Goal: Transaction & Acquisition: Purchase product/service

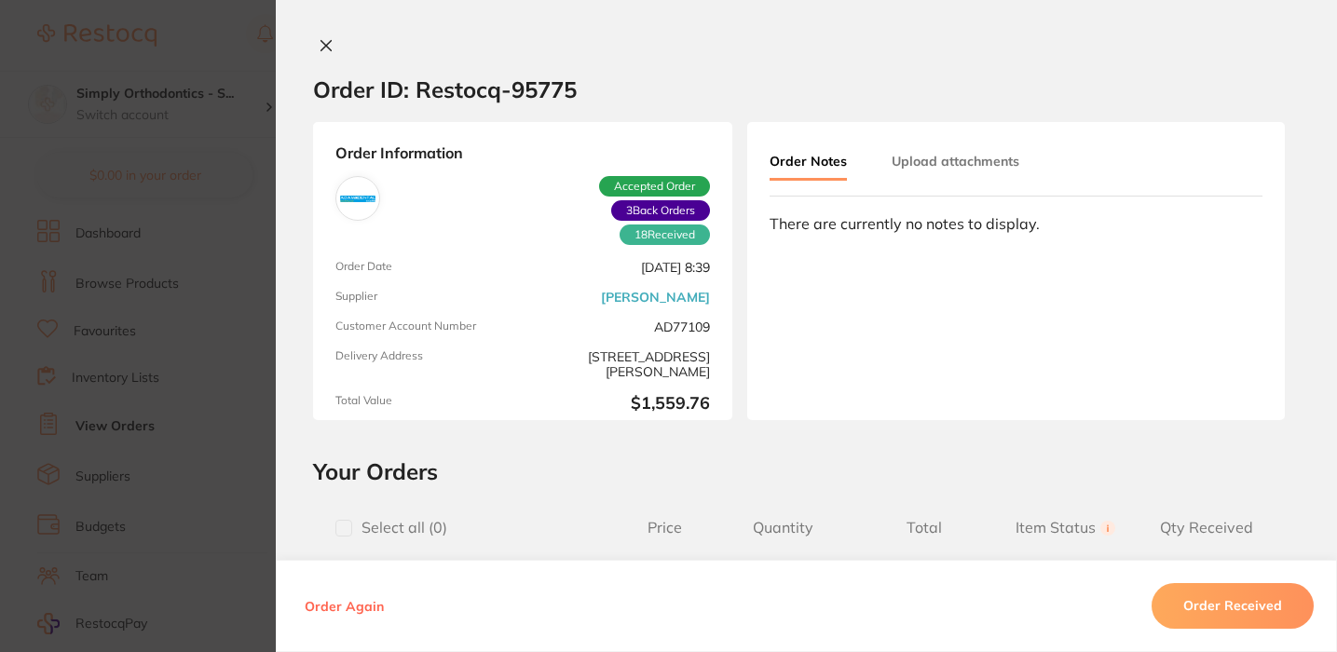
click at [323, 39] on icon at bounding box center [326, 45] width 15 height 15
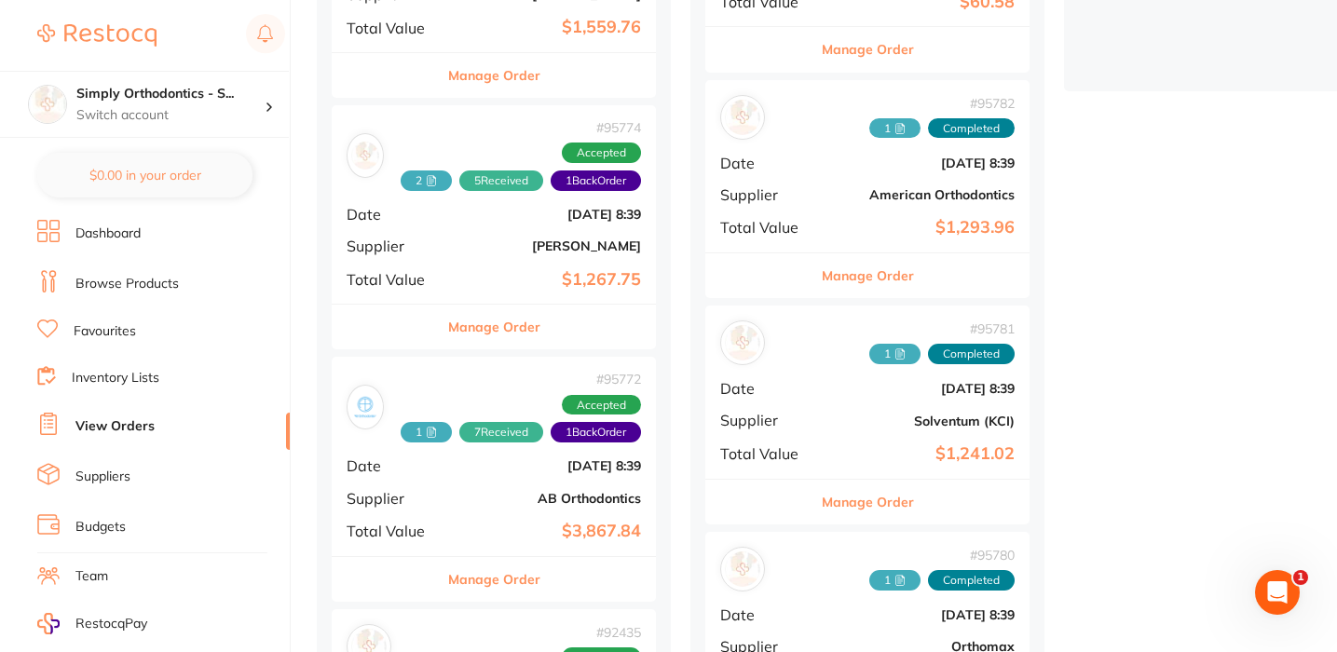
scroll to position [632, 0]
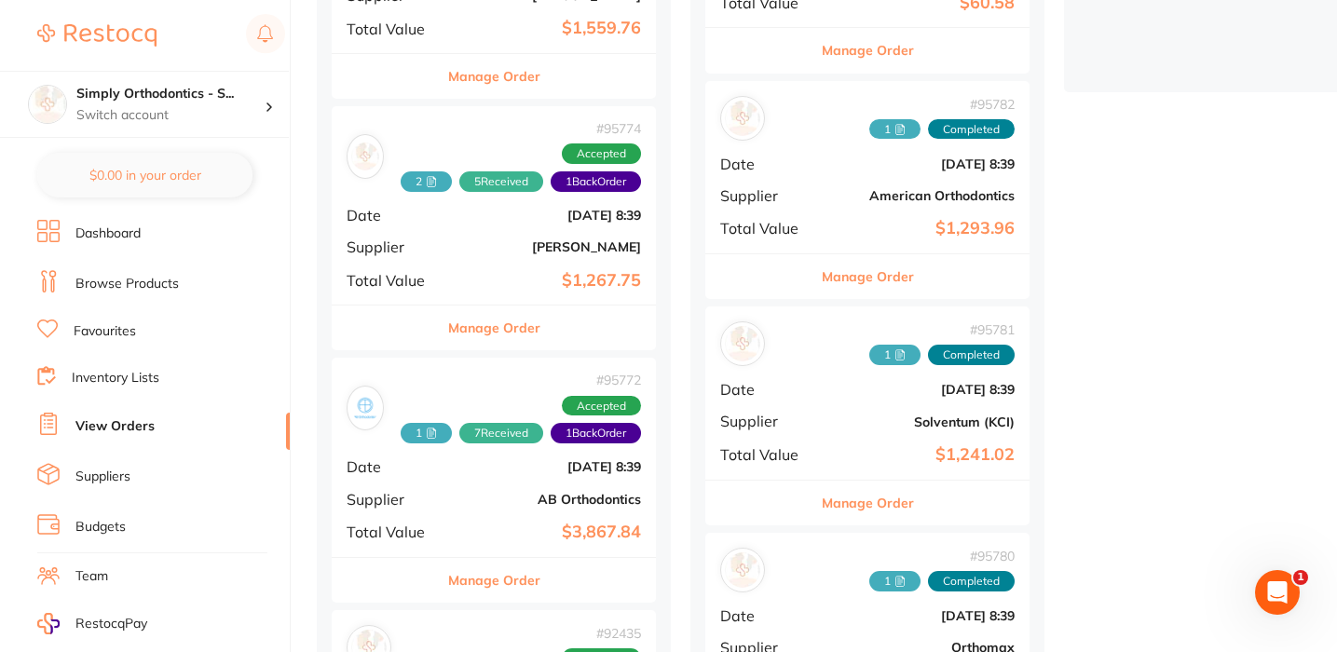
click at [517, 320] on button "Manage Order" at bounding box center [494, 328] width 92 height 45
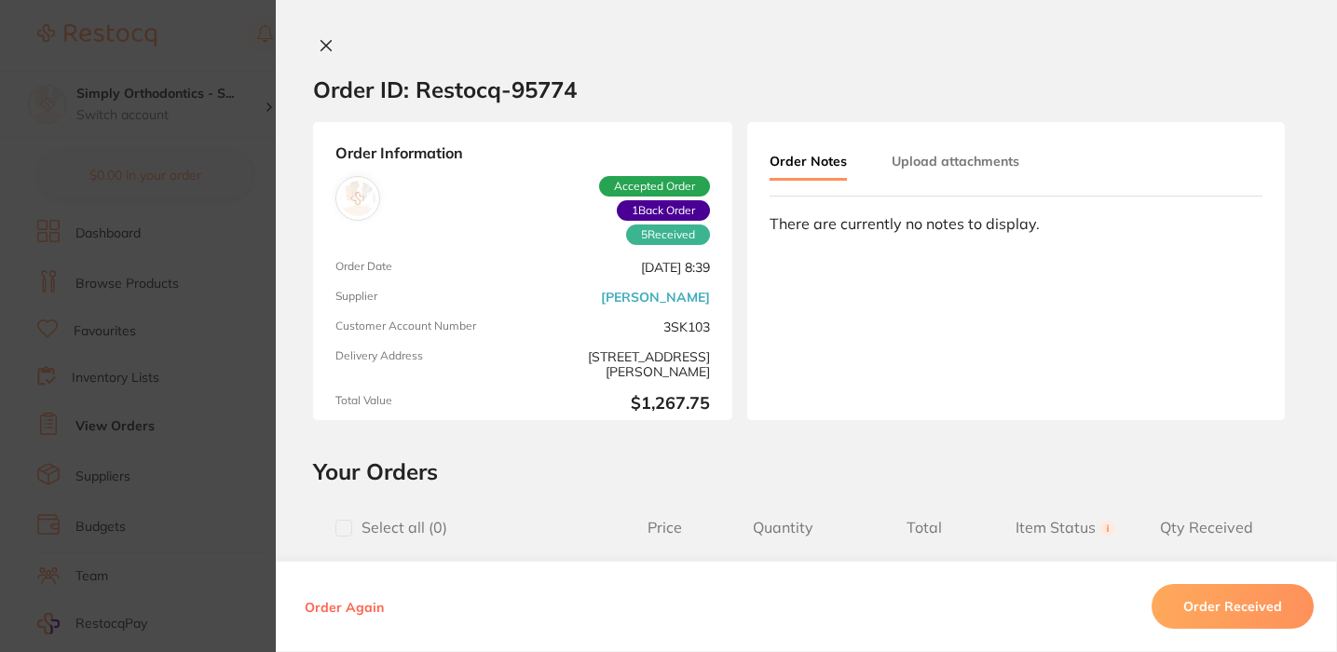
click at [321, 48] on icon at bounding box center [326, 46] width 10 height 10
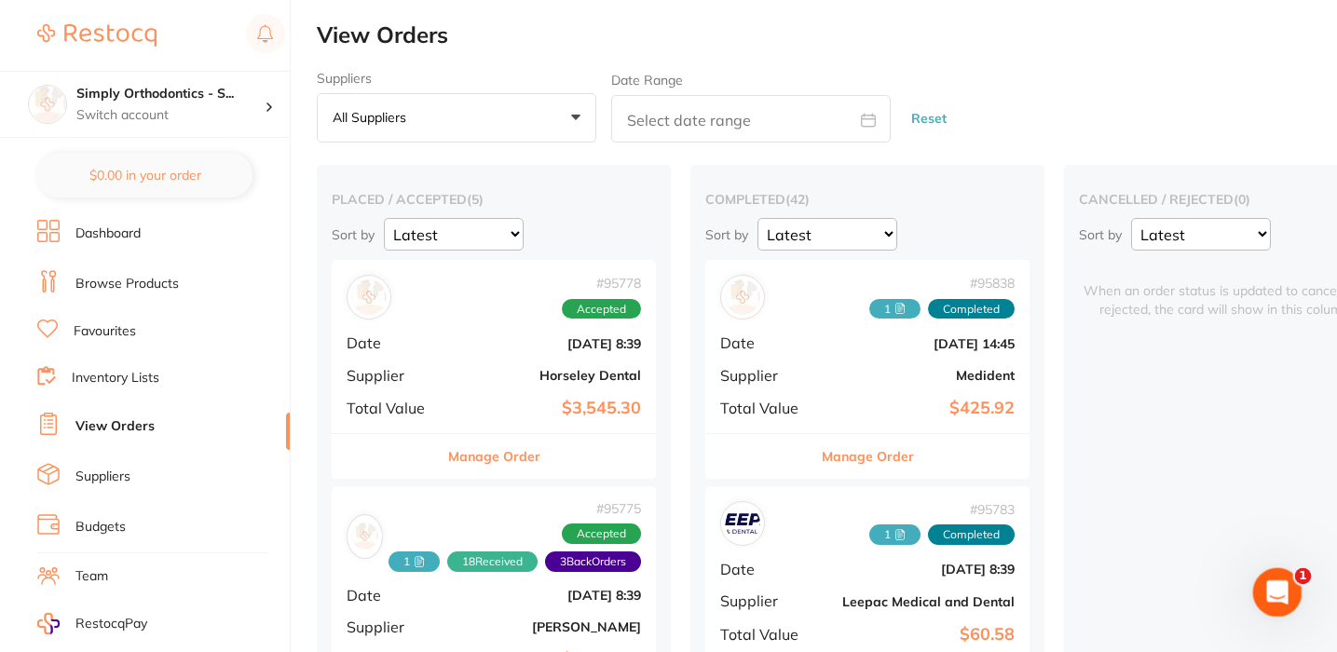
click at [1269, 605] on div "Open Intercom Messenger" at bounding box center [1274, 589] width 61 height 61
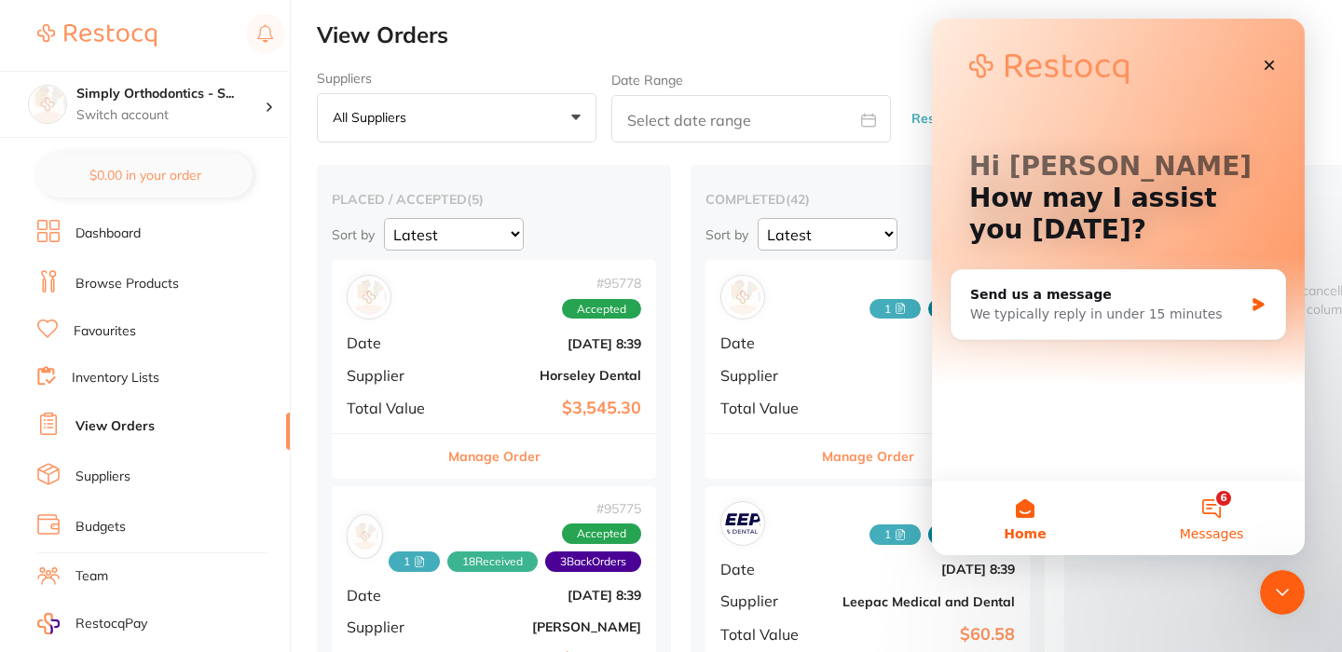
click at [1217, 518] on button "6 Messages" at bounding box center [1211, 518] width 186 height 75
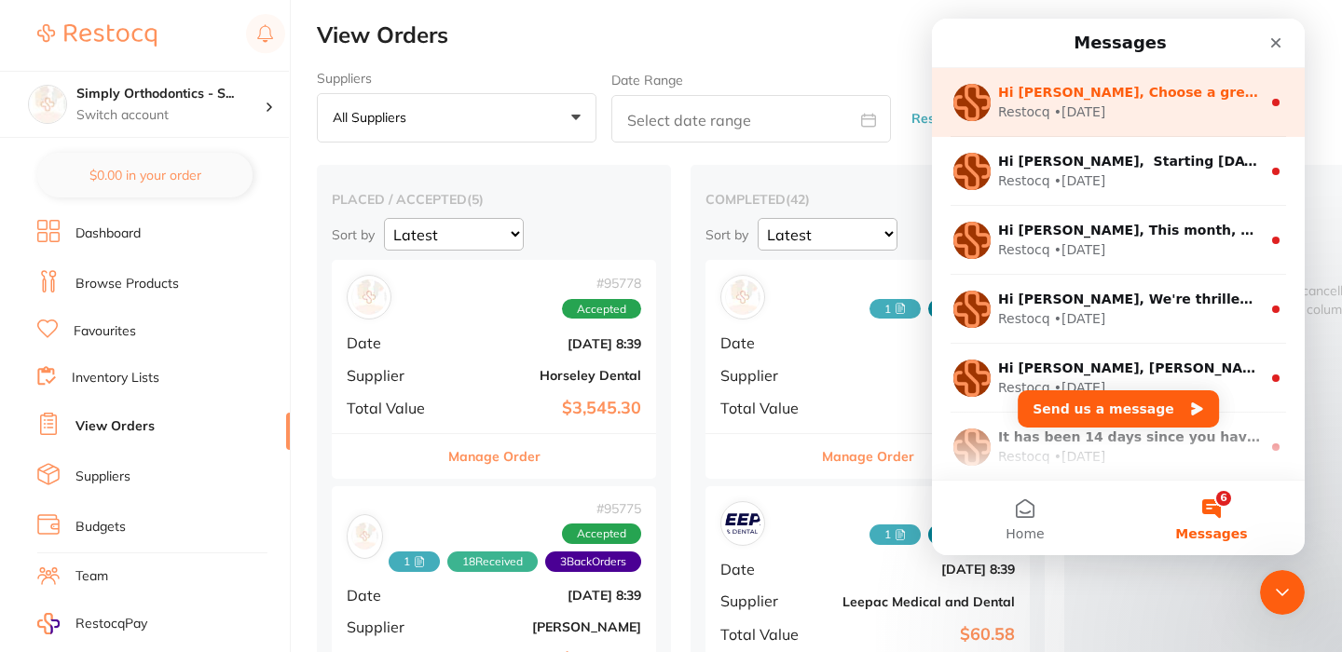
click at [1206, 114] on div "Restocq • 3w ago" at bounding box center [1129, 112] width 263 height 20
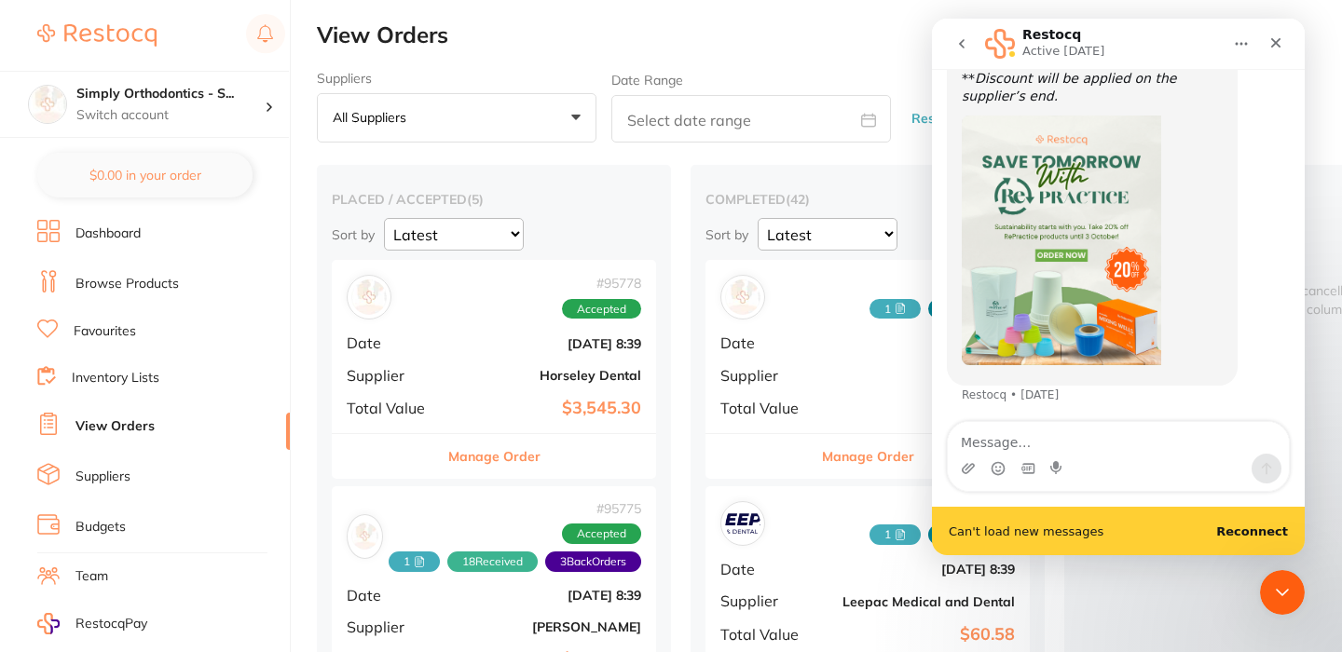
scroll to position [194, 0]
click at [961, 45] on icon "go back" at bounding box center [962, 43] width 6 height 9
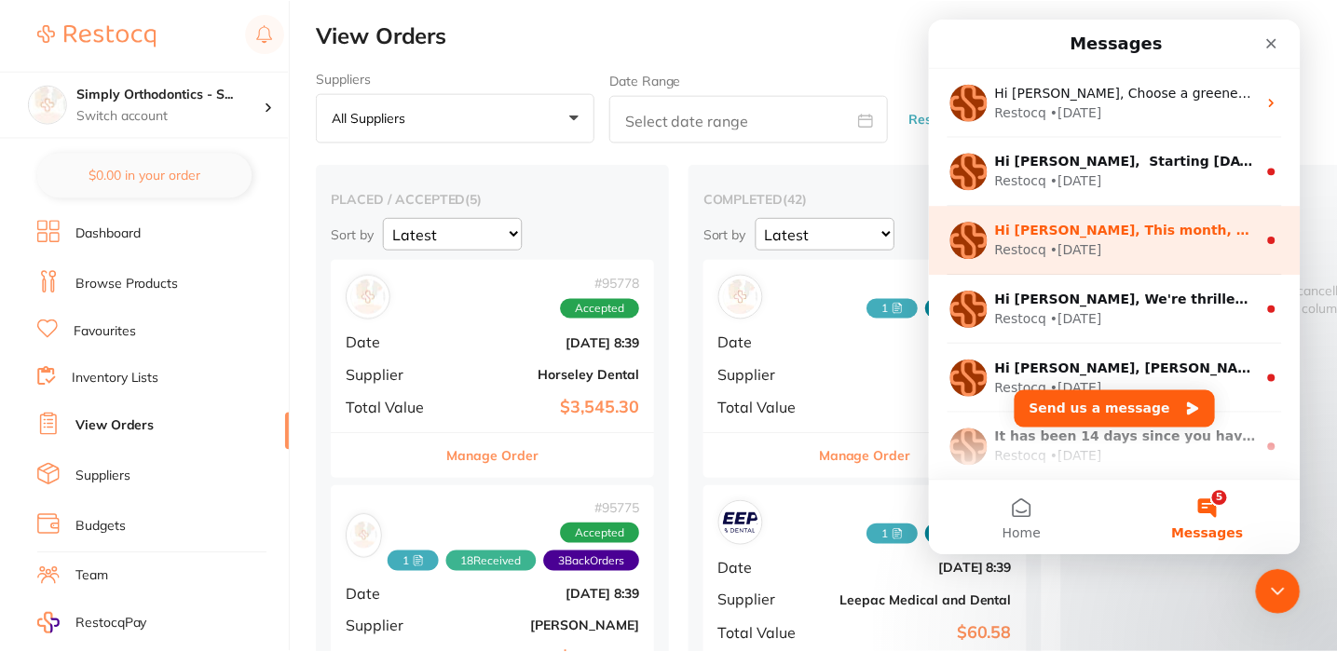
scroll to position [0, 0]
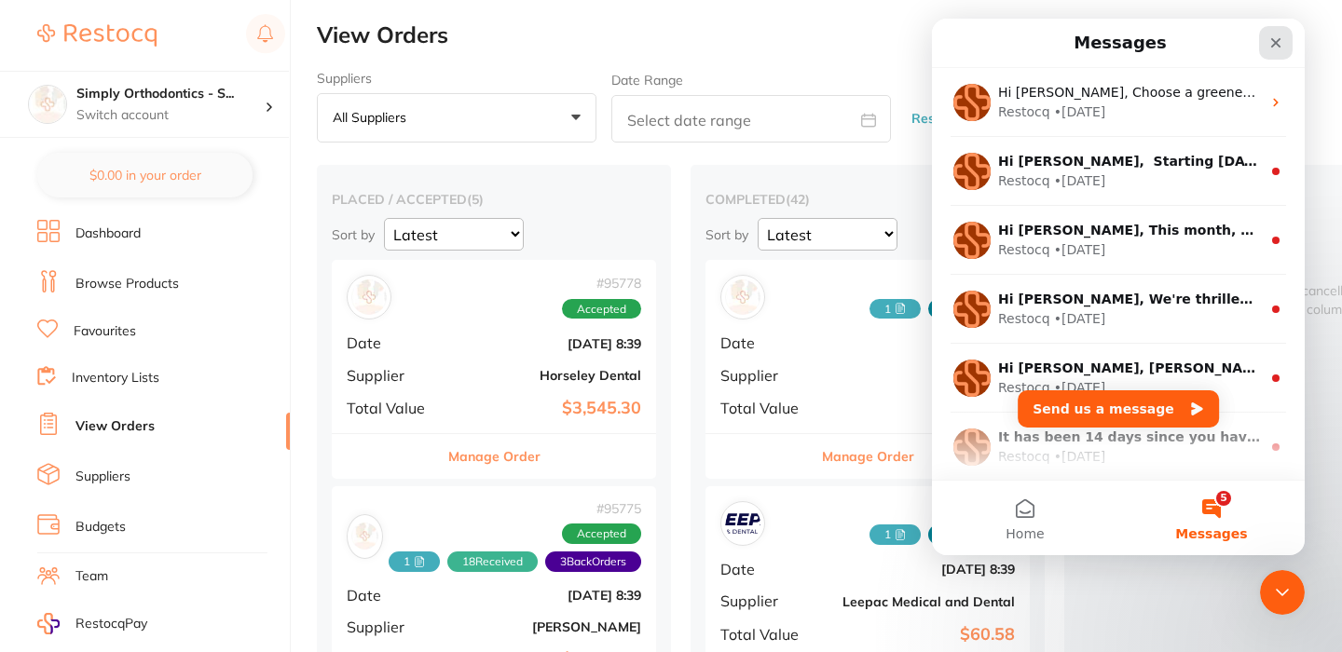
click at [1274, 41] on icon "Close" at bounding box center [1276, 43] width 10 height 10
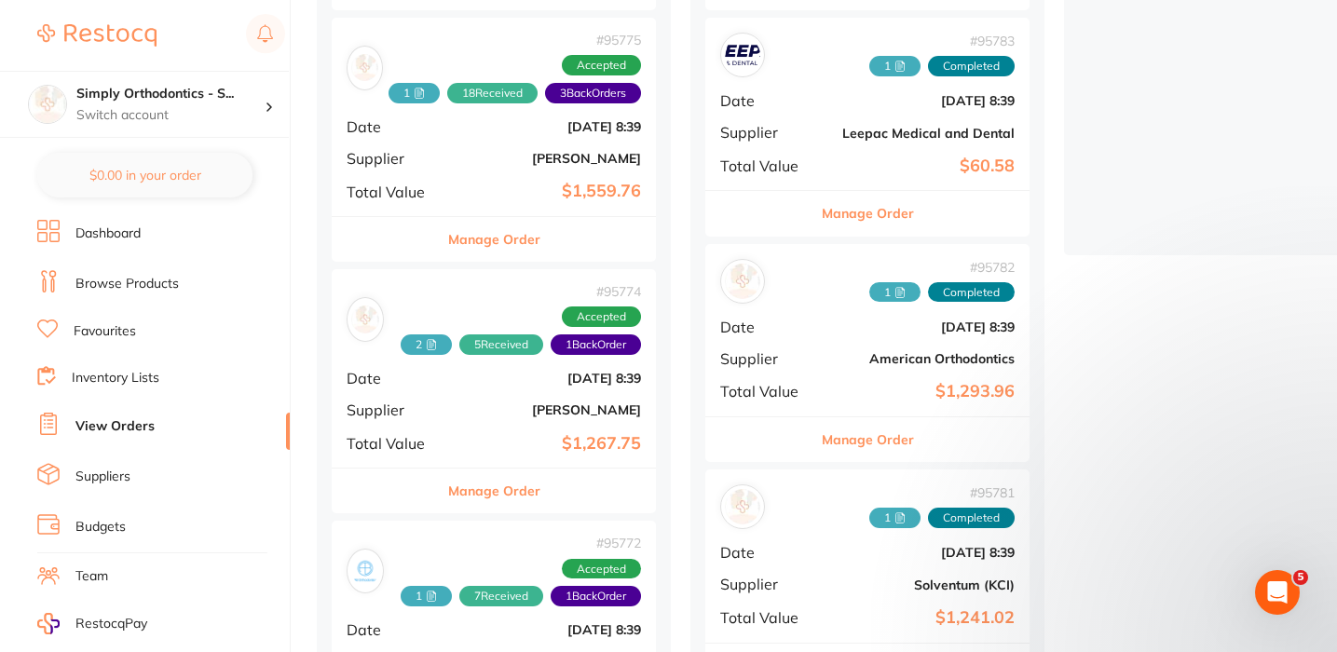
scroll to position [480, 0]
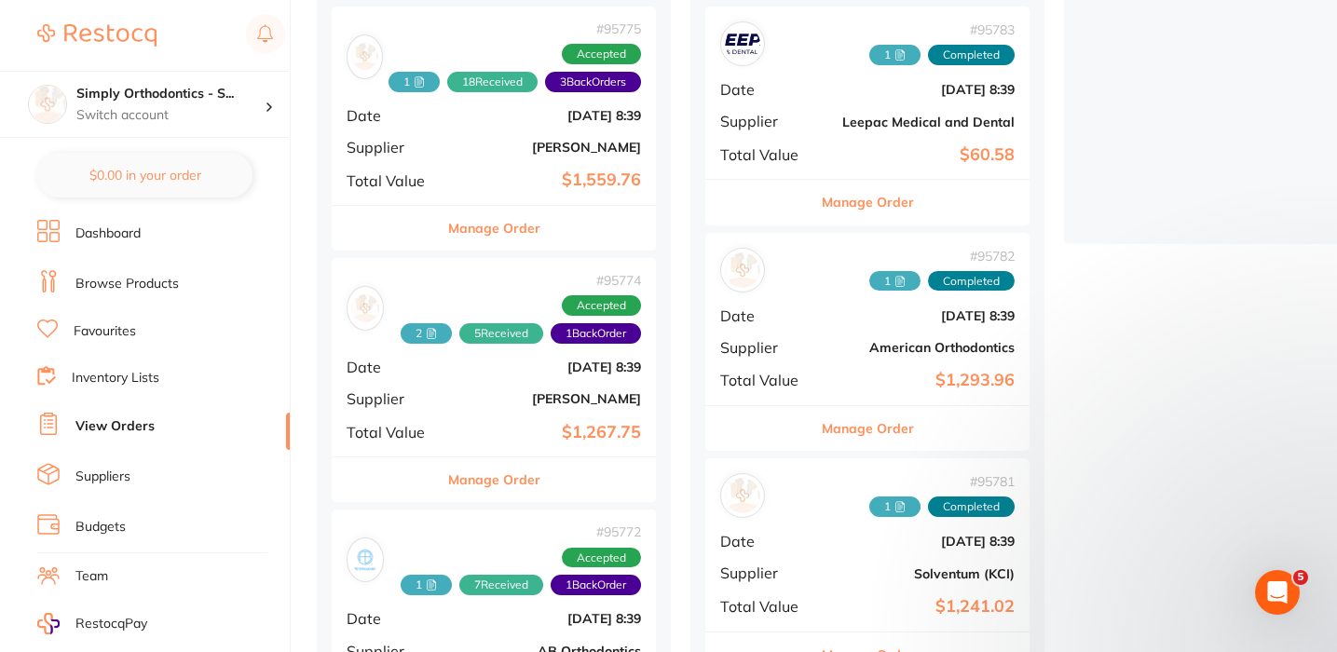
click at [484, 475] on button "Manage Order" at bounding box center [494, 479] width 92 height 45
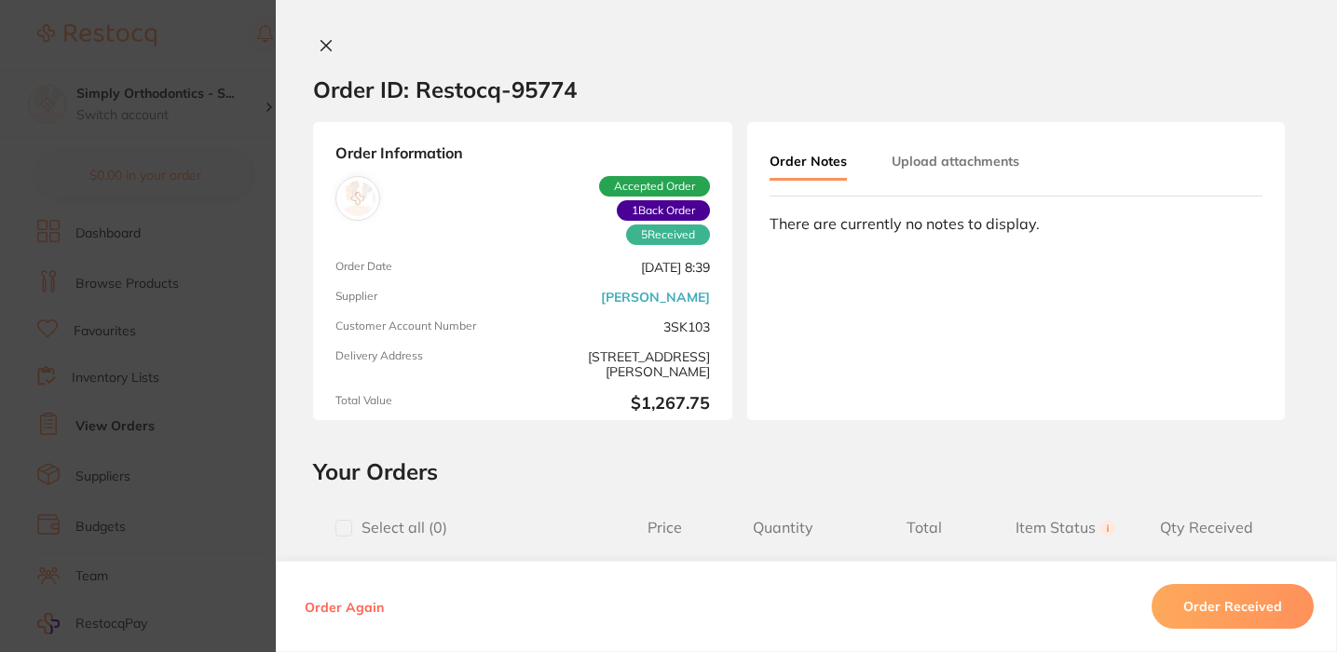
click at [928, 175] on button "Upload attachments" at bounding box center [956, 161] width 128 height 34
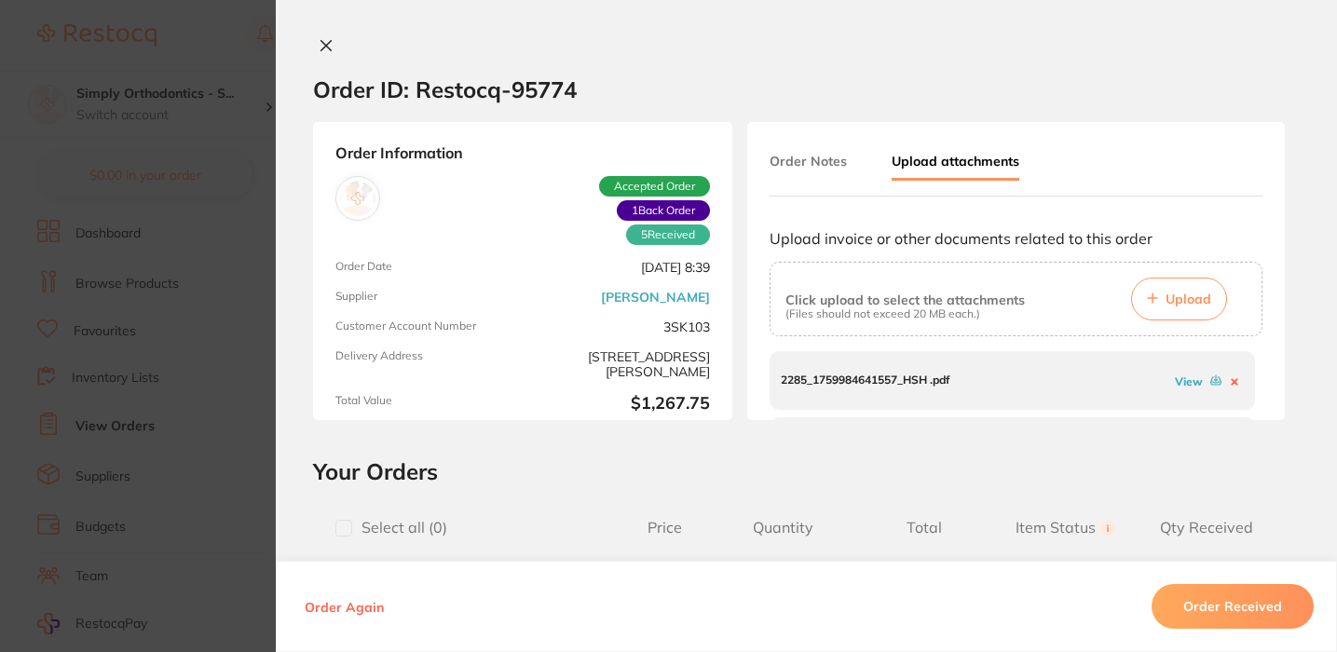
click at [1166, 307] on span "Upload" at bounding box center [1188, 299] width 46 height 17
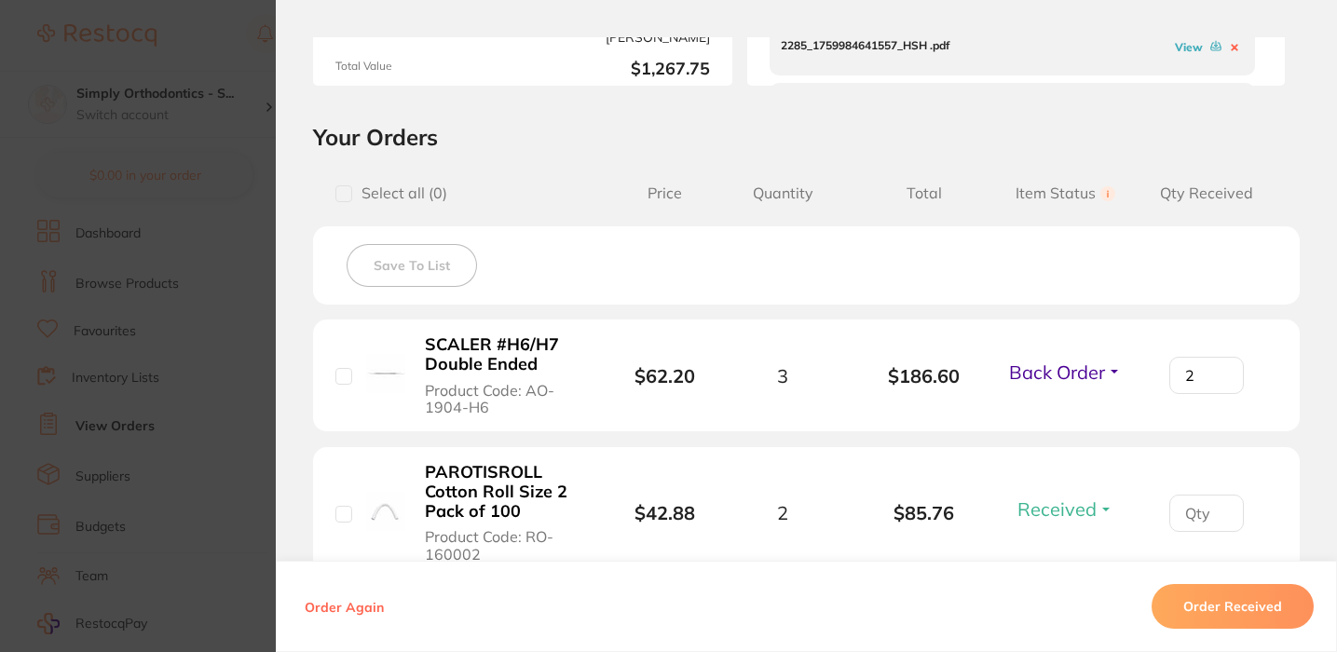
scroll to position [334, 0]
click at [1053, 384] on span "Back Order" at bounding box center [1057, 372] width 96 height 23
click at [1042, 296] on div "Save To List" at bounding box center [806, 265] width 987 height 78
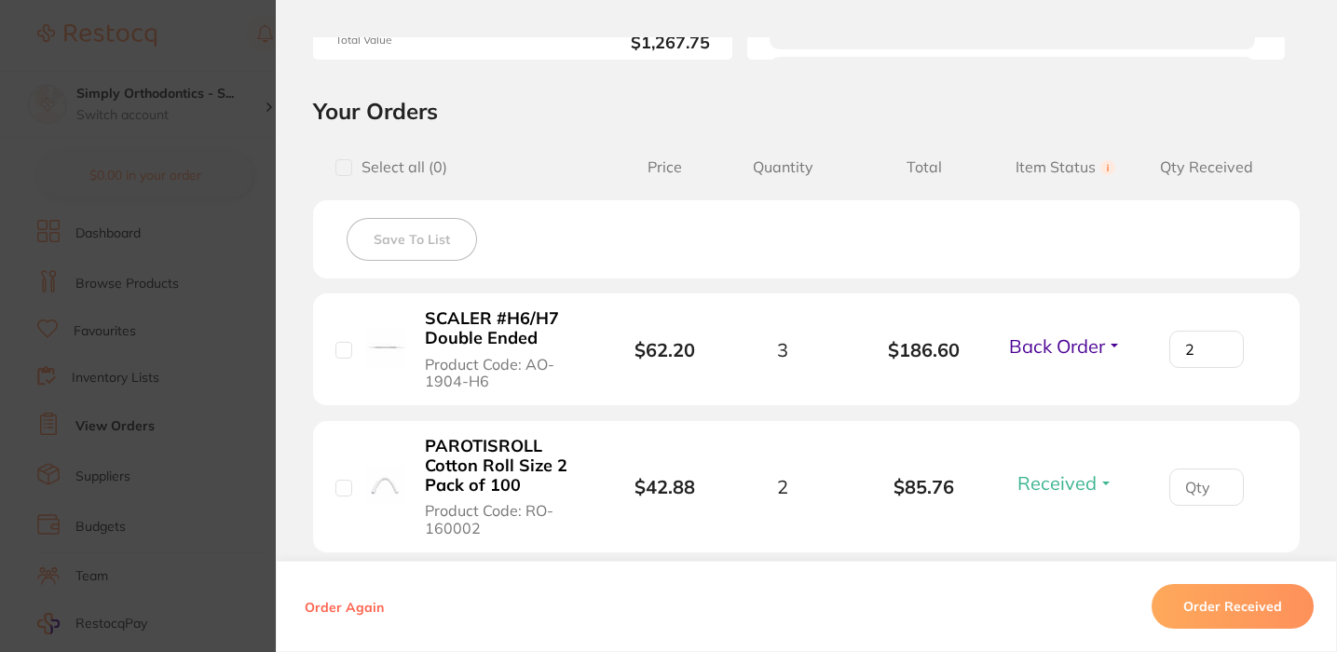
scroll to position [374, 0]
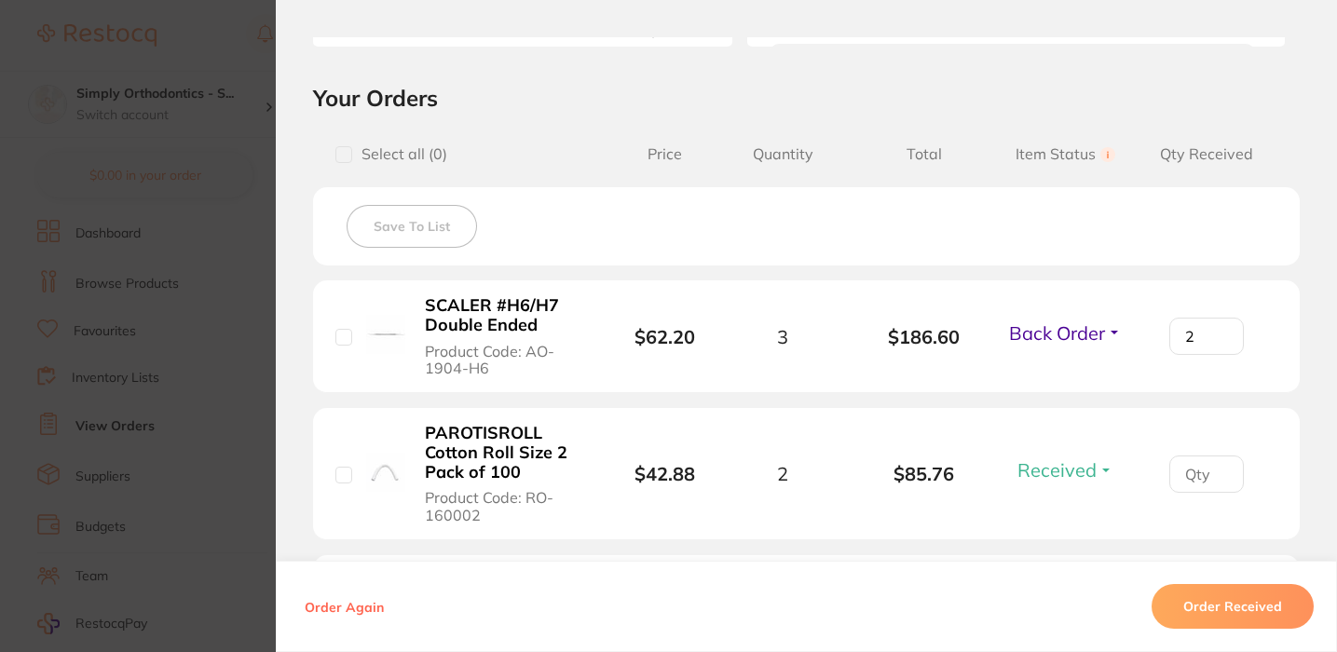
type input "3"
click at [1220, 334] on input "3" at bounding box center [1206, 336] width 75 height 37
click at [1059, 330] on span "Back Order" at bounding box center [1057, 332] width 96 height 23
click at [1061, 380] on span "Received" at bounding box center [1066, 373] width 48 height 14
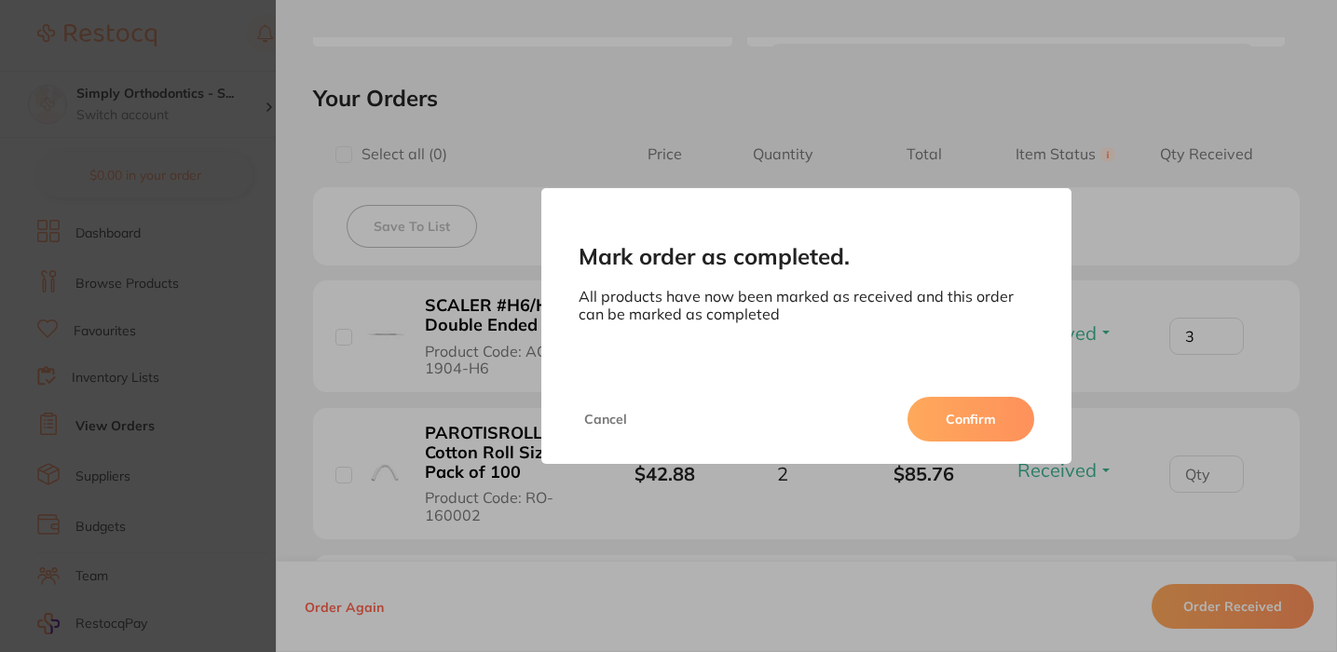
click at [991, 410] on button "Confirm" at bounding box center [970, 419] width 127 height 45
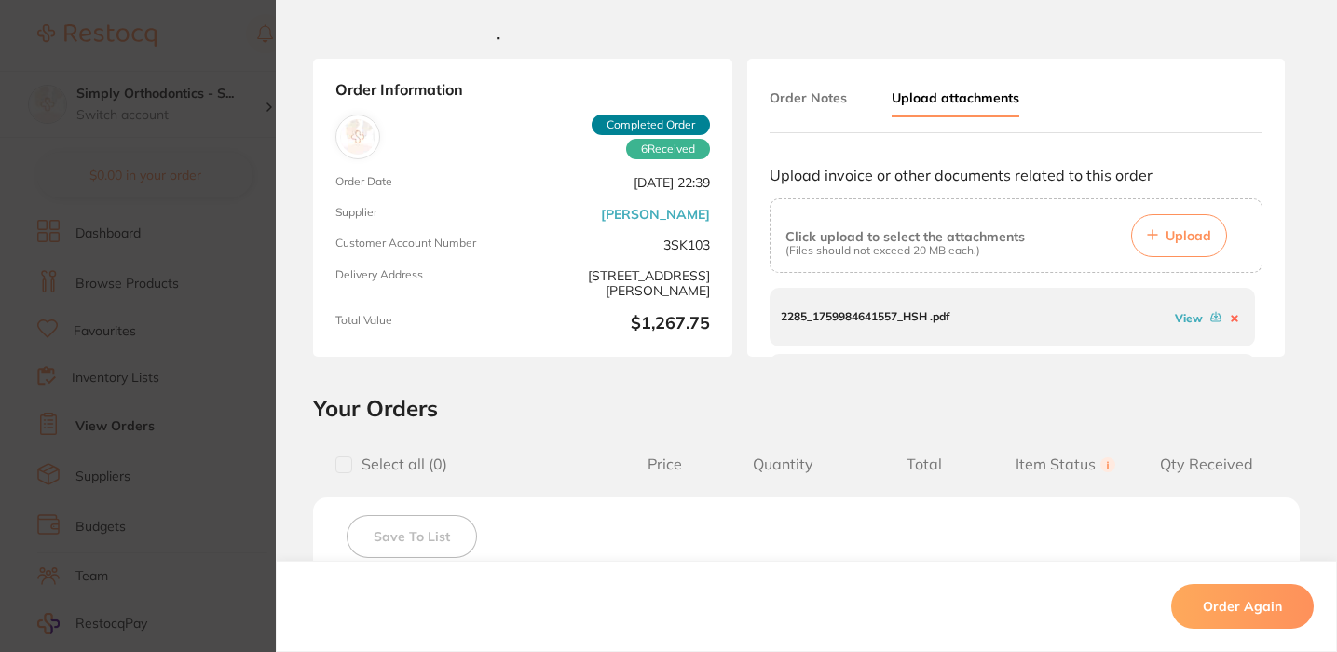
scroll to position [58, 0]
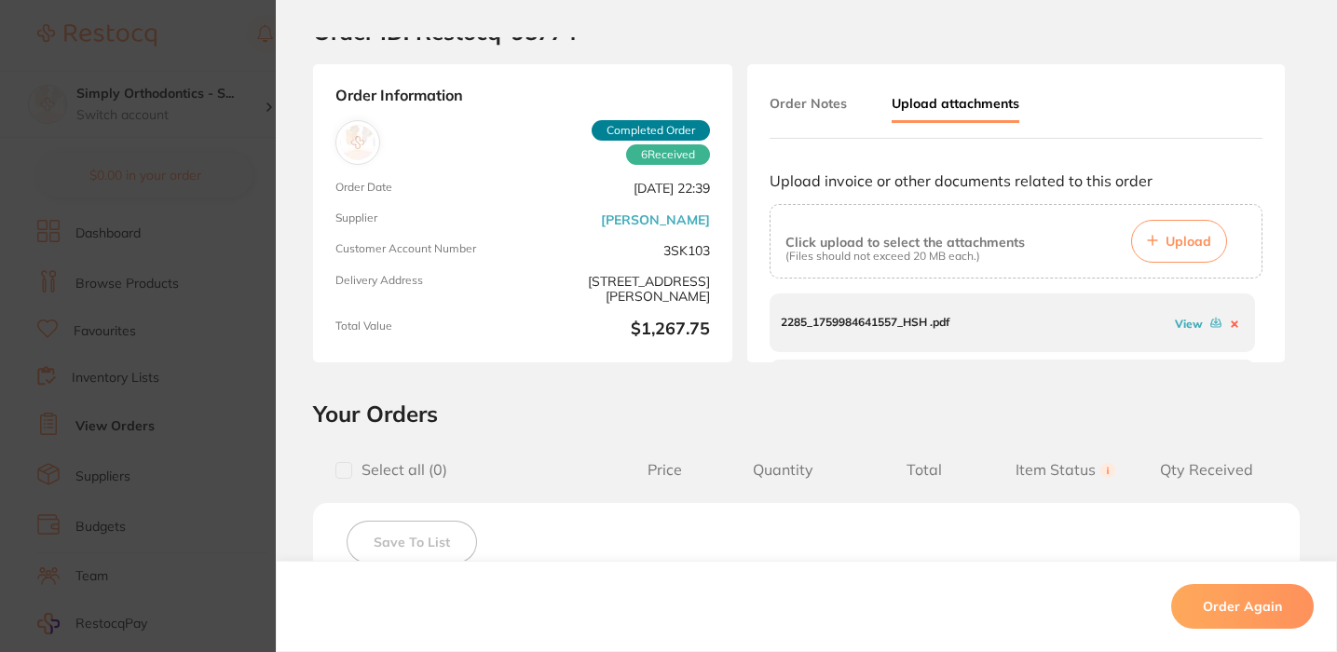
click at [1183, 247] on span "Upload" at bounding box center [1188, 241] width 46 height 17
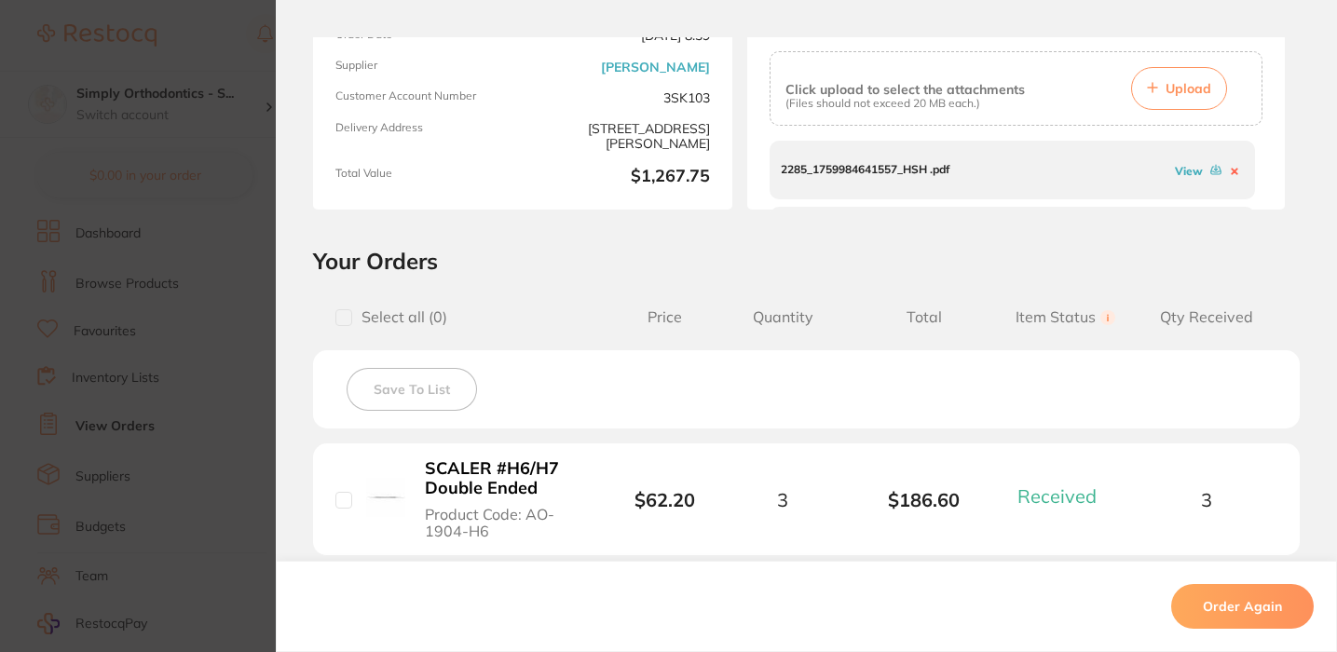
scroll to position [209, 0]
click at [1177, 168] on link "View" at bounding box center [1189, 173] width 28 height 14
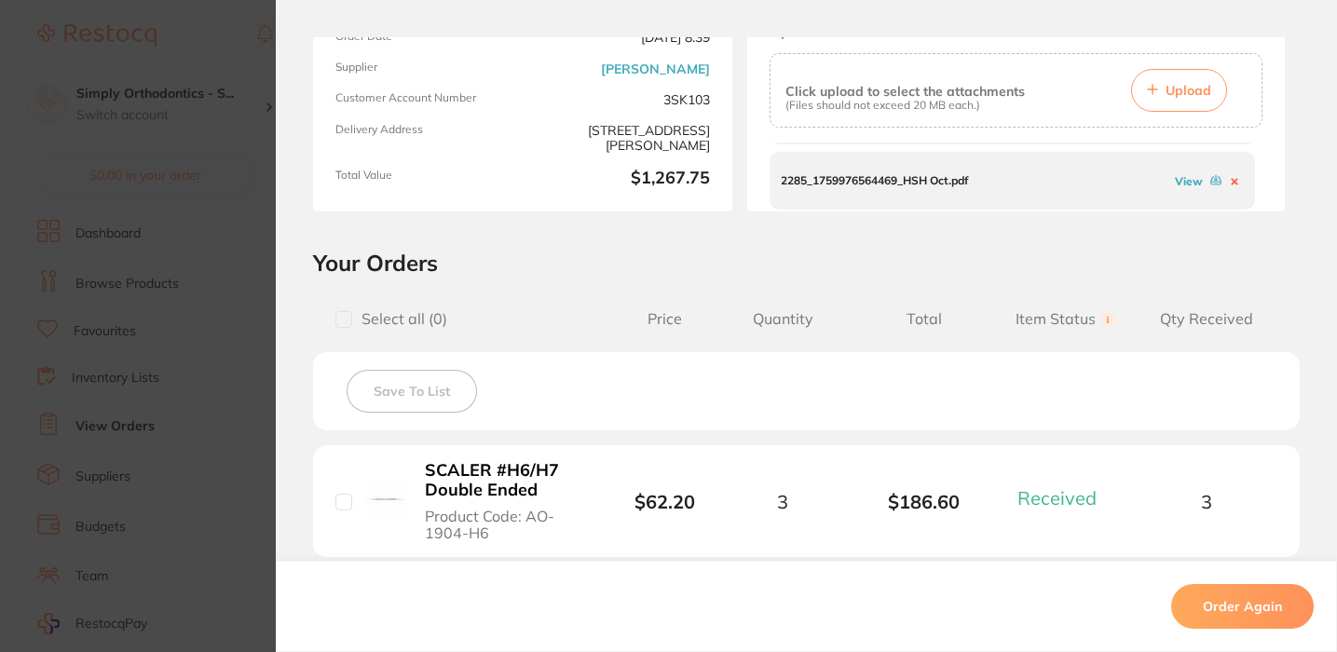
scroll to position [56, 0]
click at [1181, 181] on link "View" at bounding box center [1189, 182] width 28 height 14
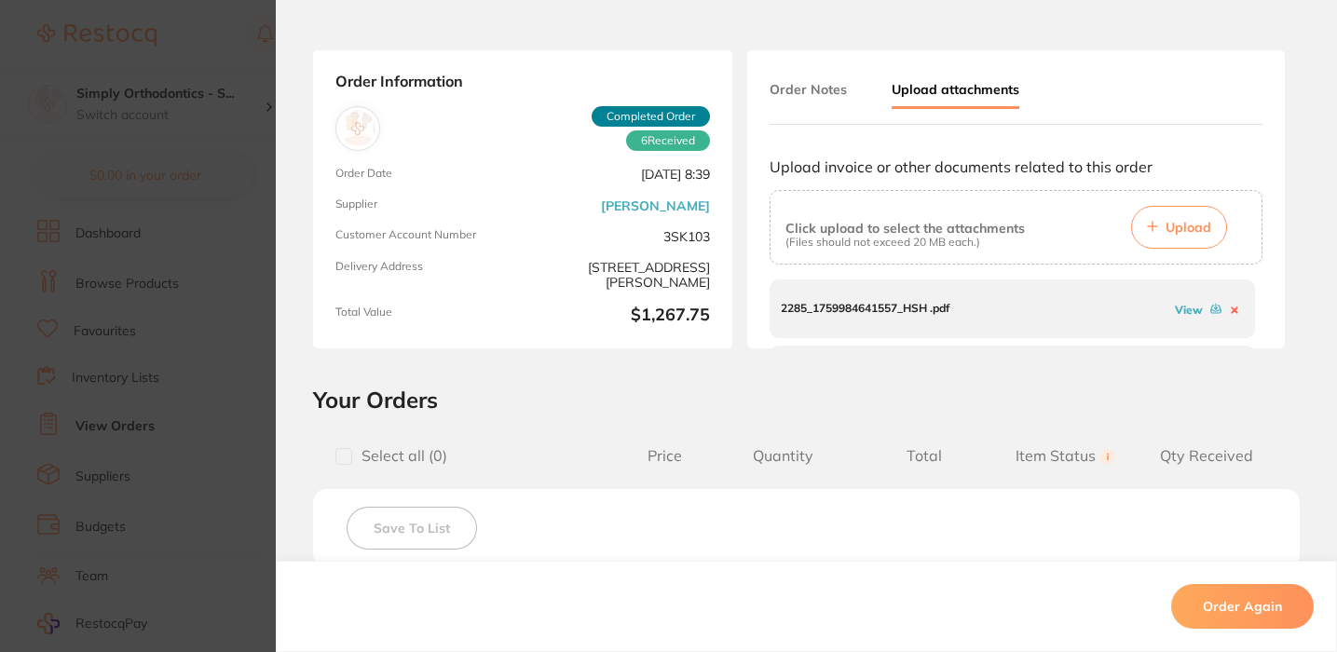
scroll to position [0, 0]
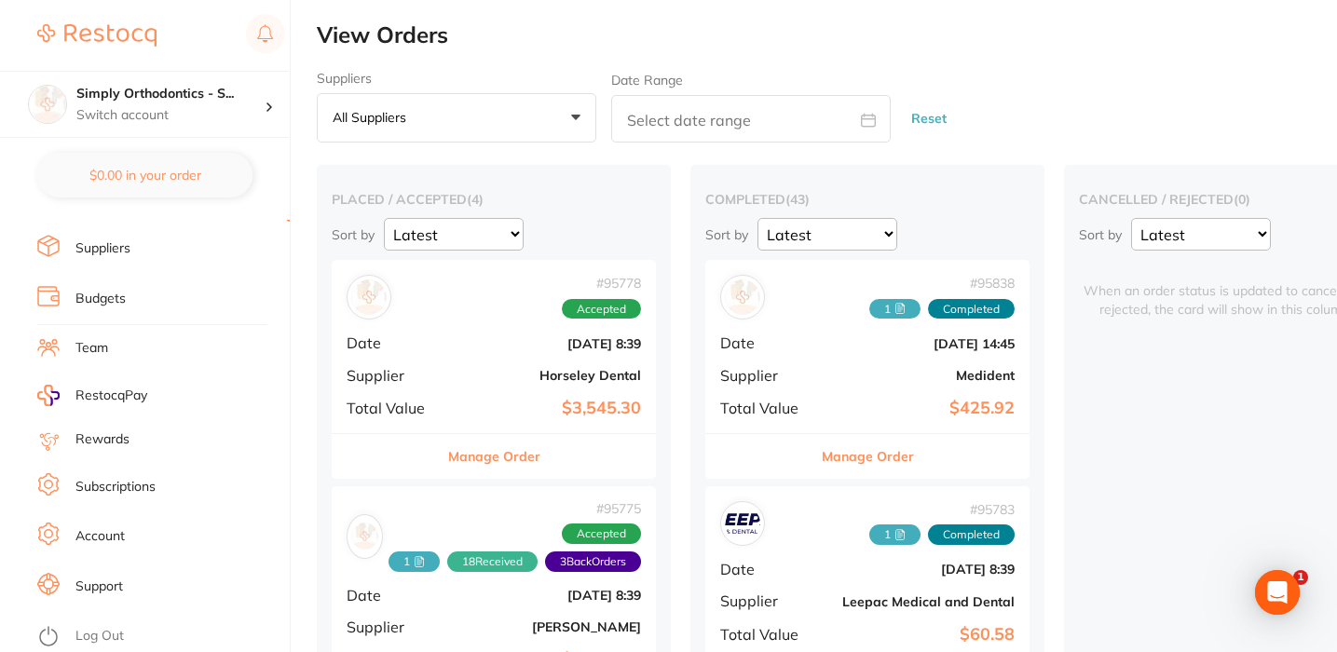
scroll to position [242, 0]
click at [80, 627] on link "Log Out" at bounding box center [99, 636] width 48 height 19
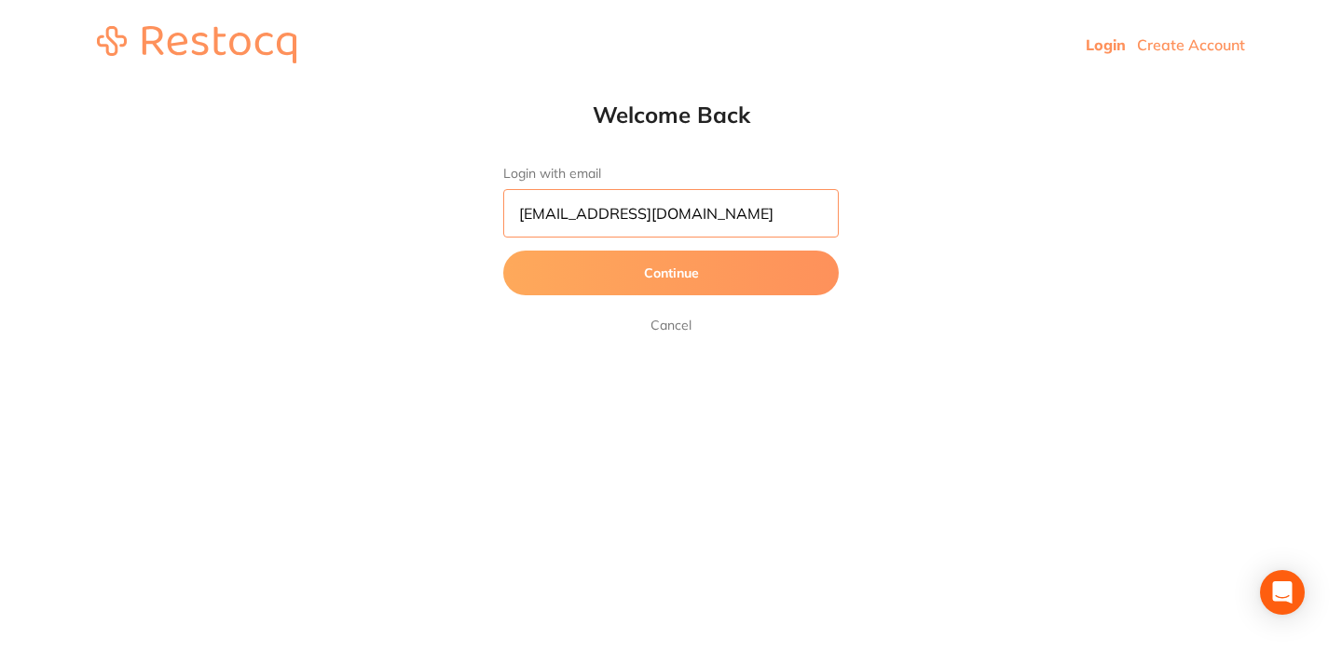
type input "[EMAIL_ADDRESS][DOMAIN_NAME]"
click at [671, 274] on button "Continue" at bounding box center [670, 273] width 335 height 45
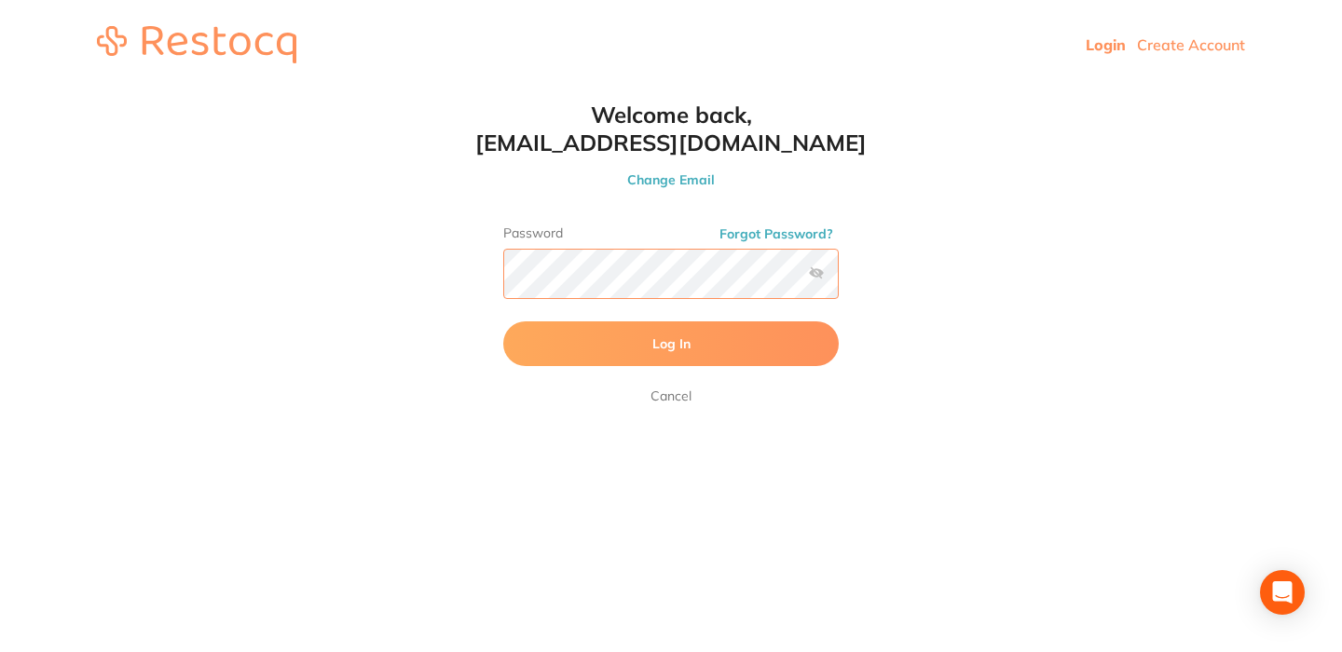
click at [671, 346] on button "Log In" at bounding box center [670, 343] width 335 height 45
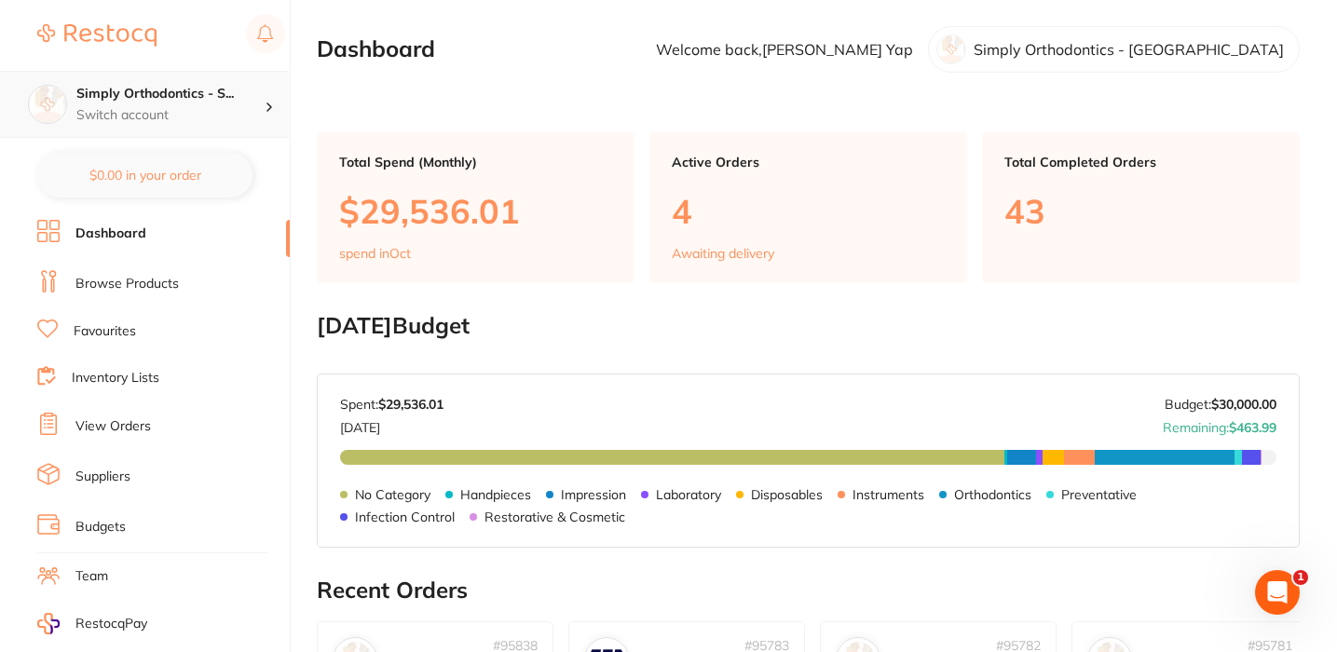
click at [192, 102] on h4 "Simply Orthodontics - S..." at bounding box center [170, 94] width 188 height 19
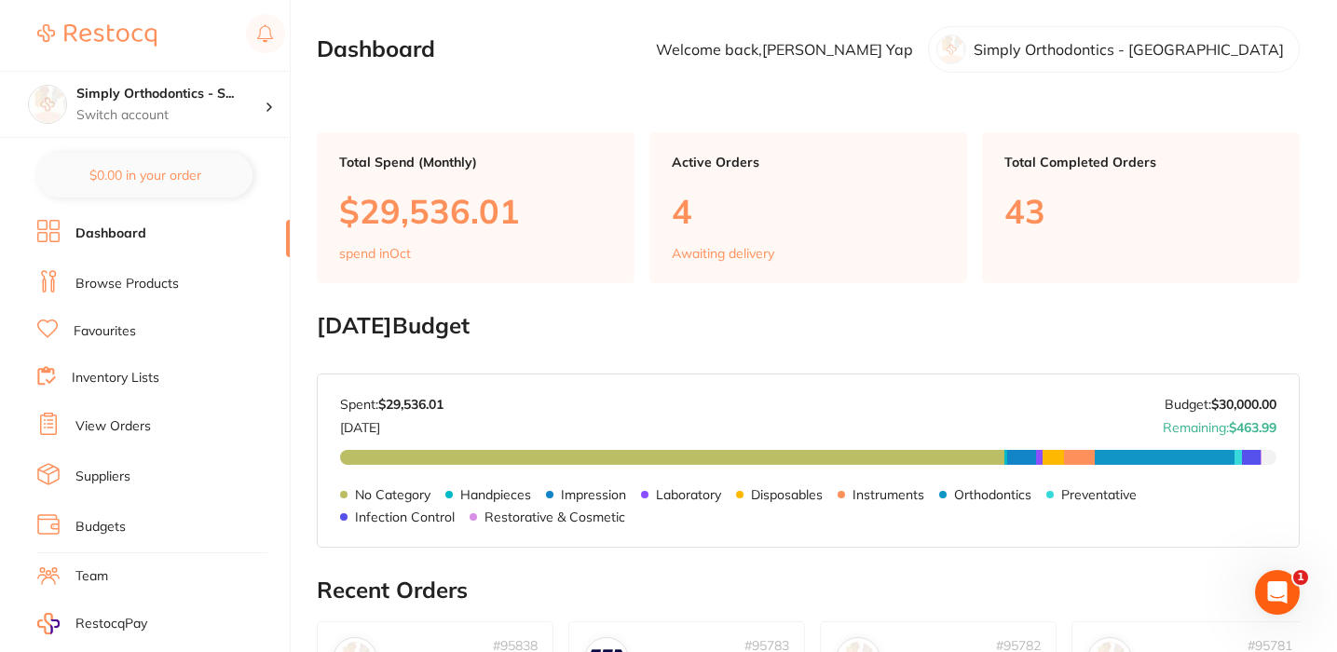
click at [107, 413] on li "View Orders" at bounding box center [163, 427] width 252 height 28
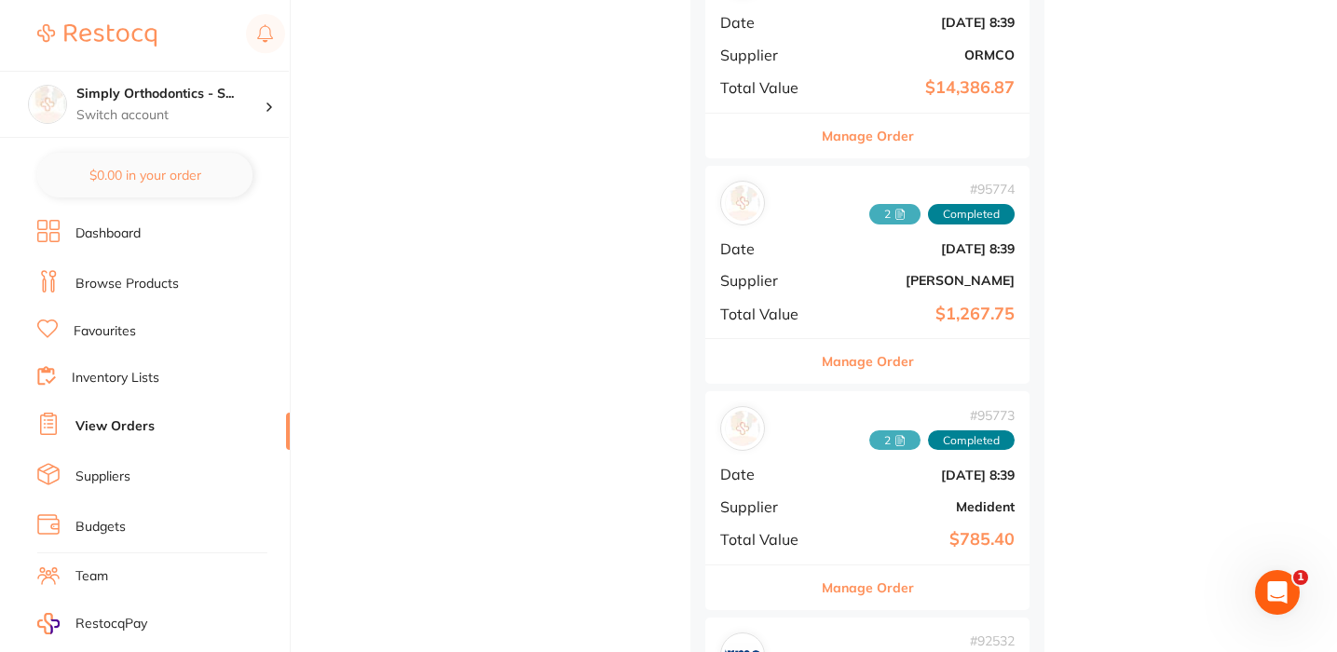
scroll to position [1903, 0]
click at [862, 340] on button "Manage Order" at bounding box center [868, 360] width 92 height 45
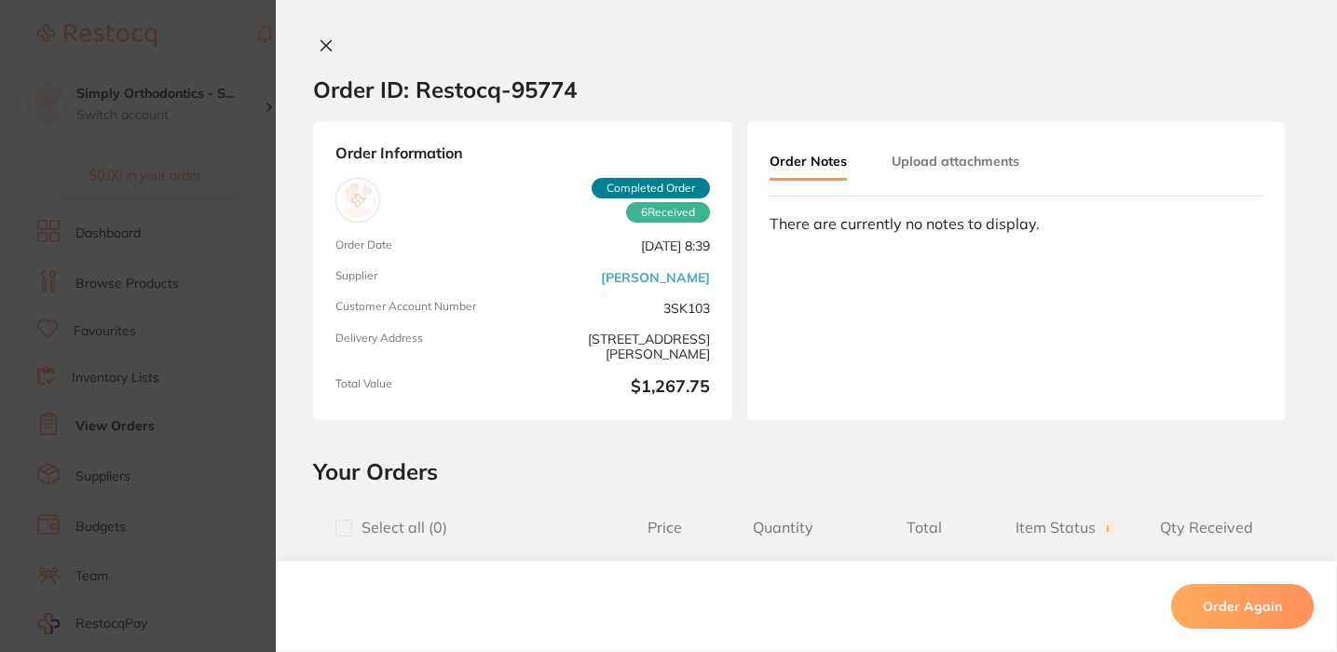
click at [906, 175] on button "Upload attachments" at bounding box center [956, 161] width 128 height 34
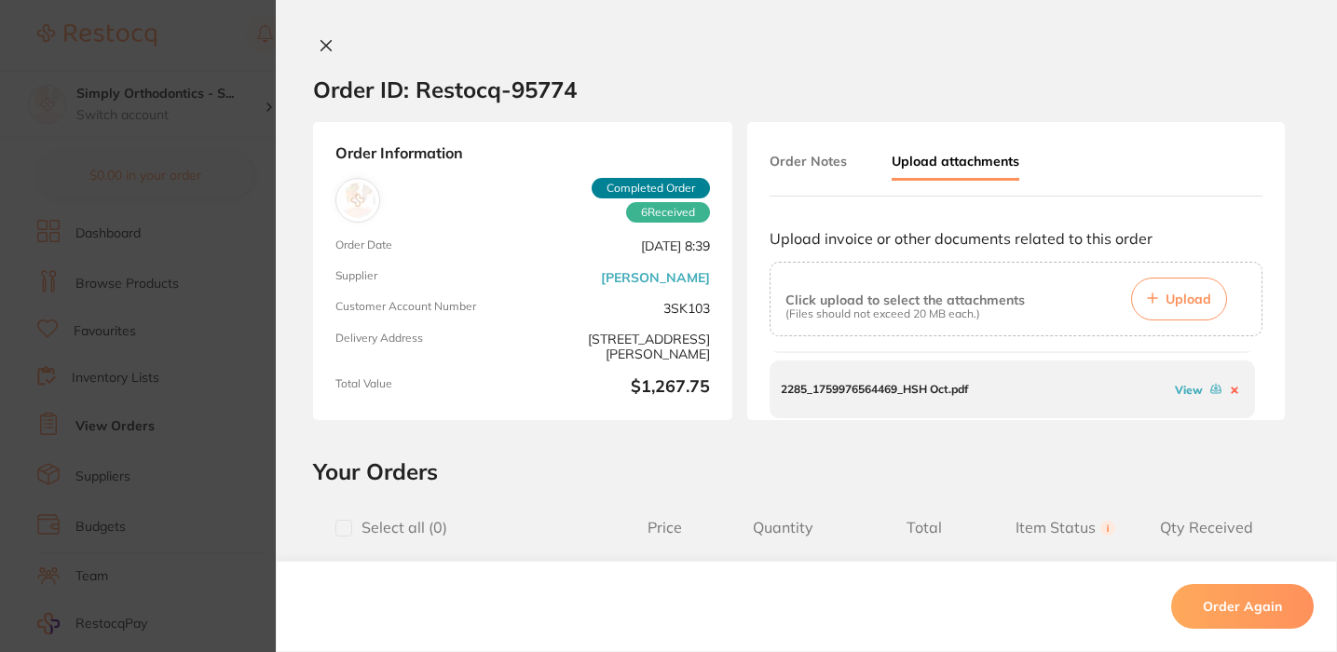
scroll to position [56, 0]
click at [1198, 296] on span "Upload" at bounding box center [1188, 299] width 46 height 17
click at [328, 48] on icon at bounding box center [326, 45] width 15 height 15
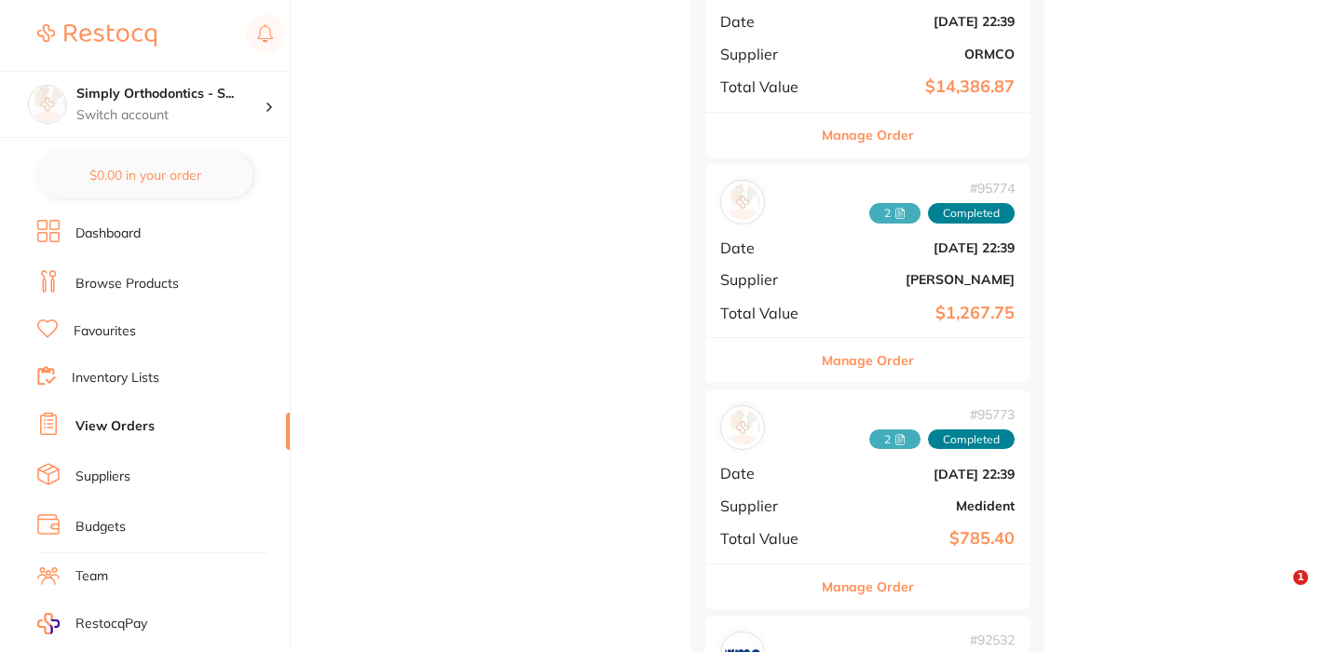
click at [851, 339] on button "Manage Order" at bounding box center [868, 360] width 92 height 45
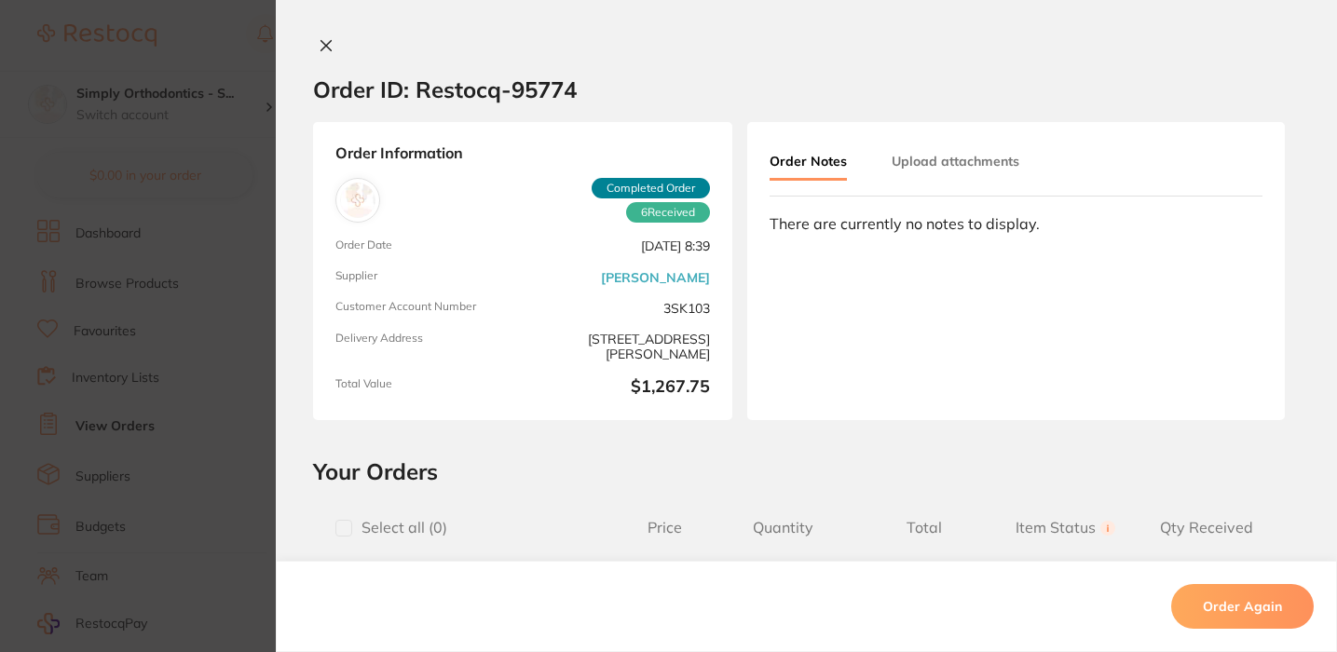
click at [966, 156] on button "Upload attachments" at bounding box center [956, 161] width 128 height 34
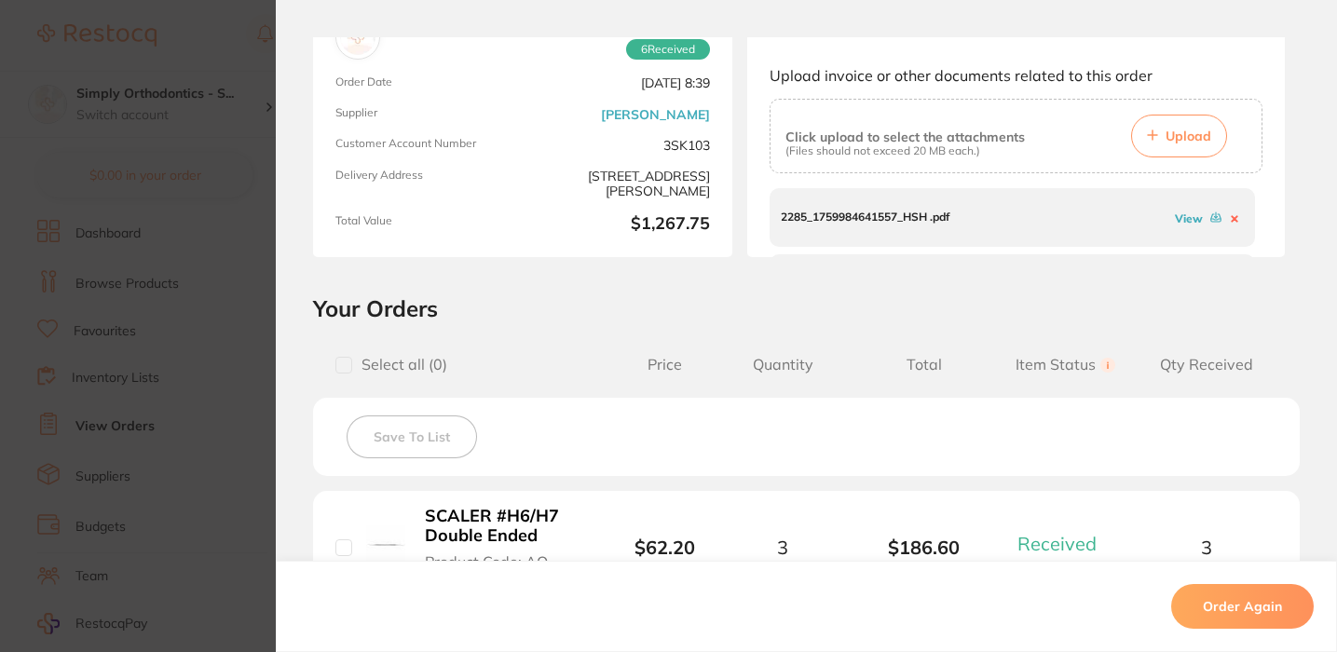
scroll to position [162, 0]
click at [1158, 134] on button "Upload" at bounding box center [1179, 137] width 96 height 43
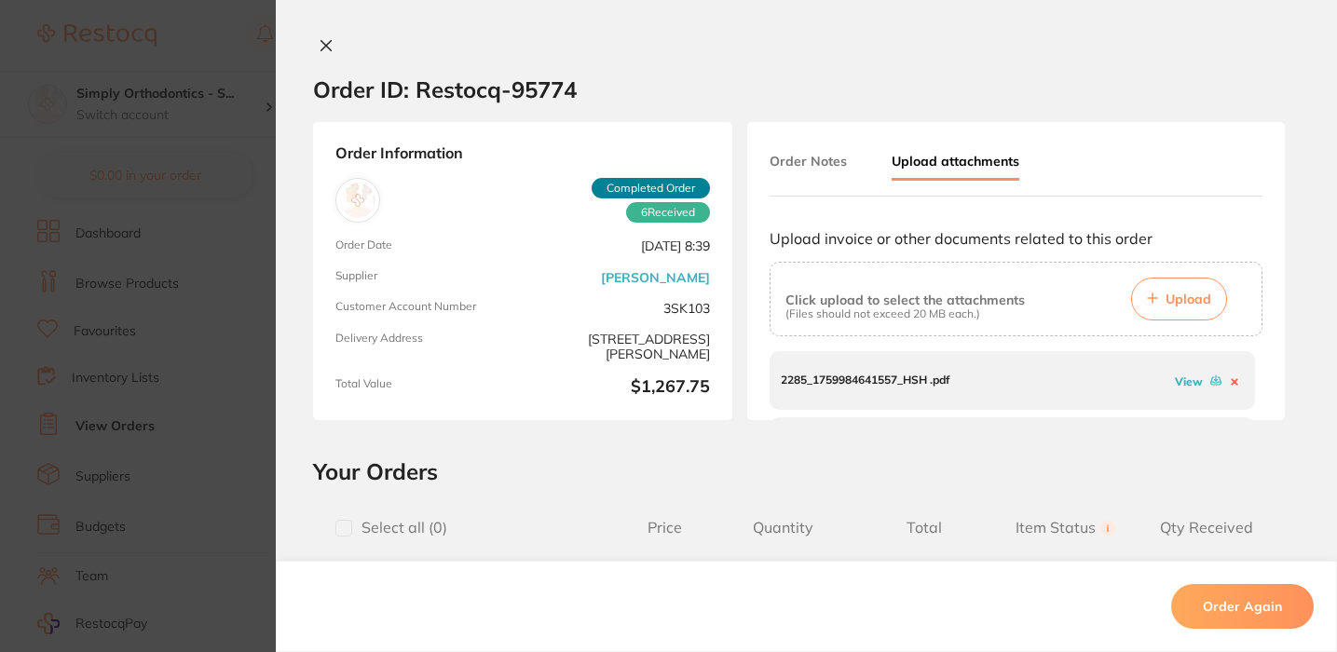
scroll to position [0, 0]
click at [331, 37] on button at bounding box center [326, 47] width 26 height 20
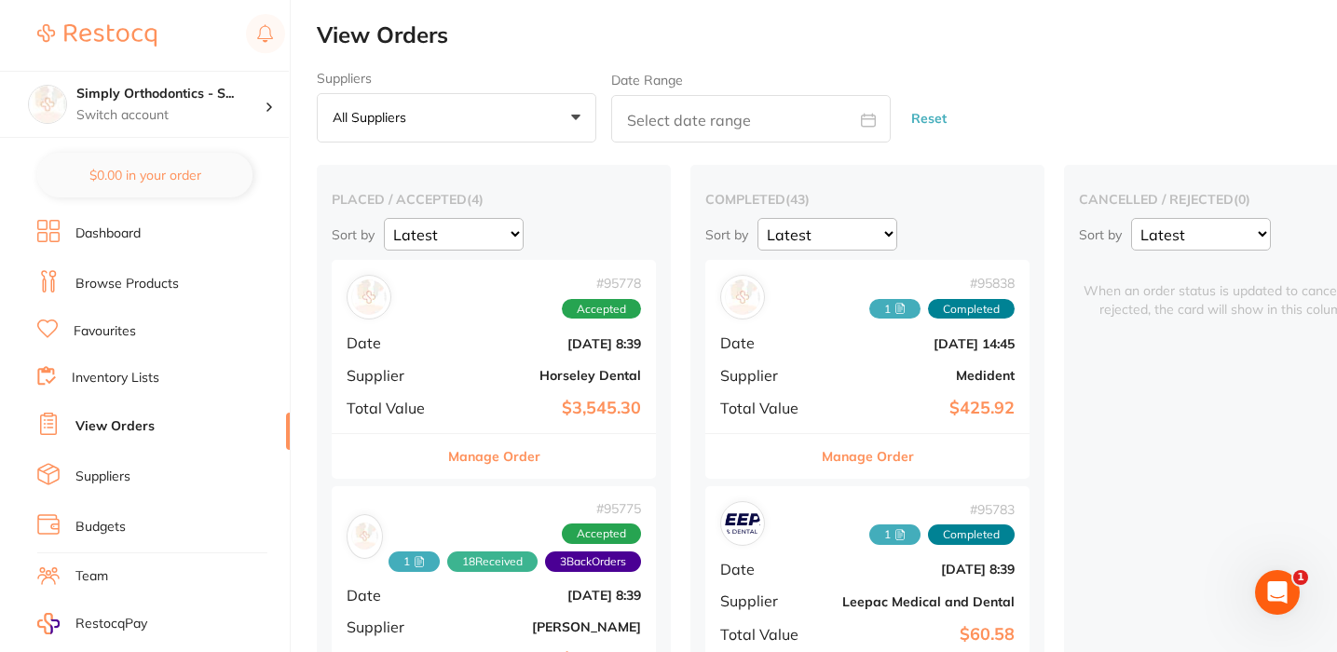
click at [102, 279] on link "Browse Products" at bounding box center [126, 284] width 103 height 19
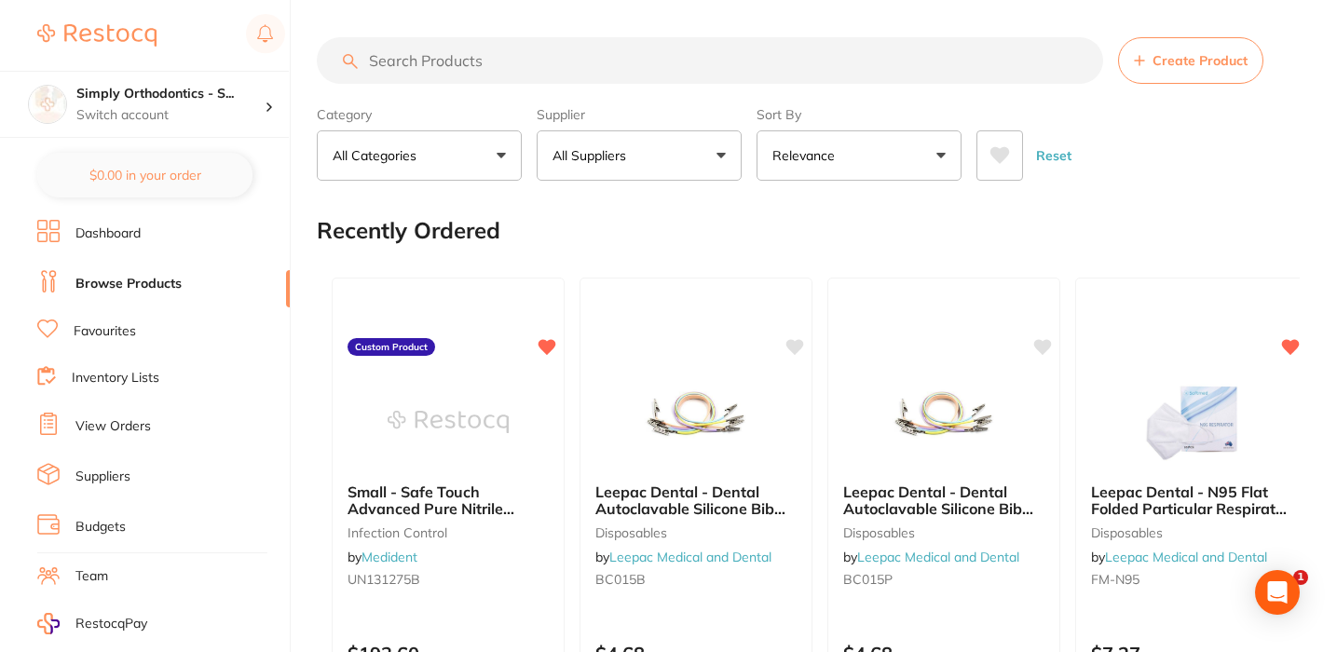
click at [443, 73] on input "search" at bounding box center [710, 60] width 786 height 47
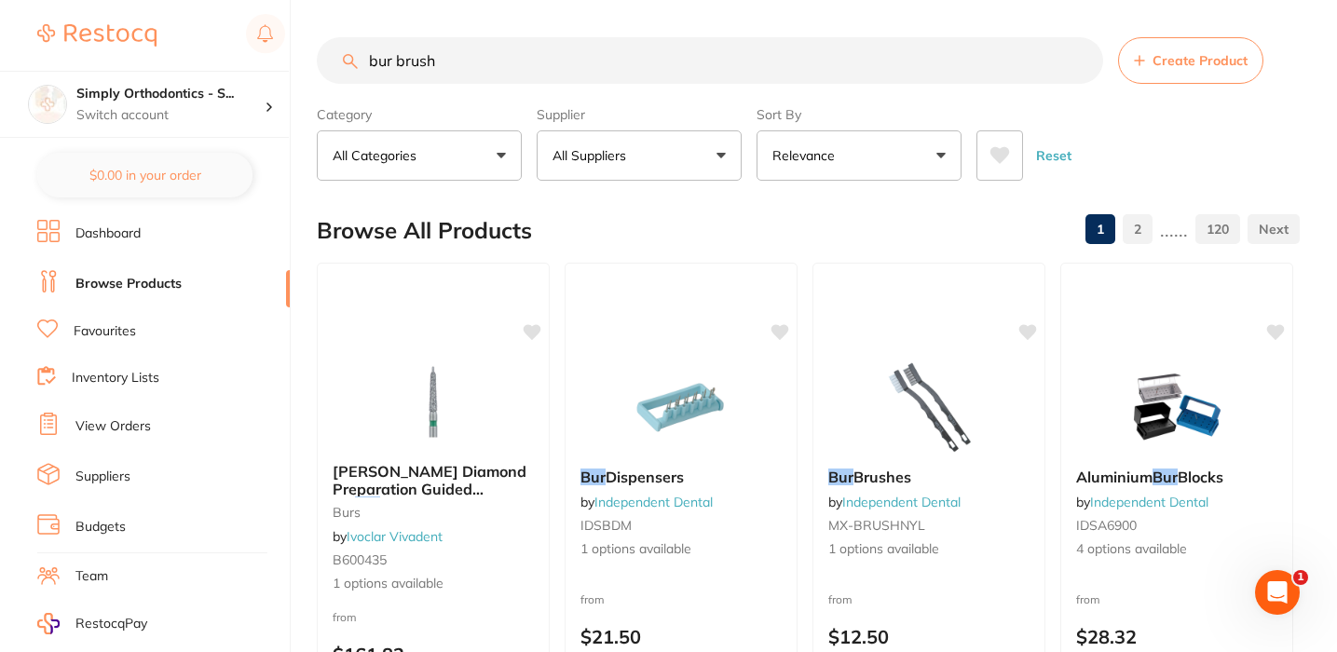
type input "bur brush"
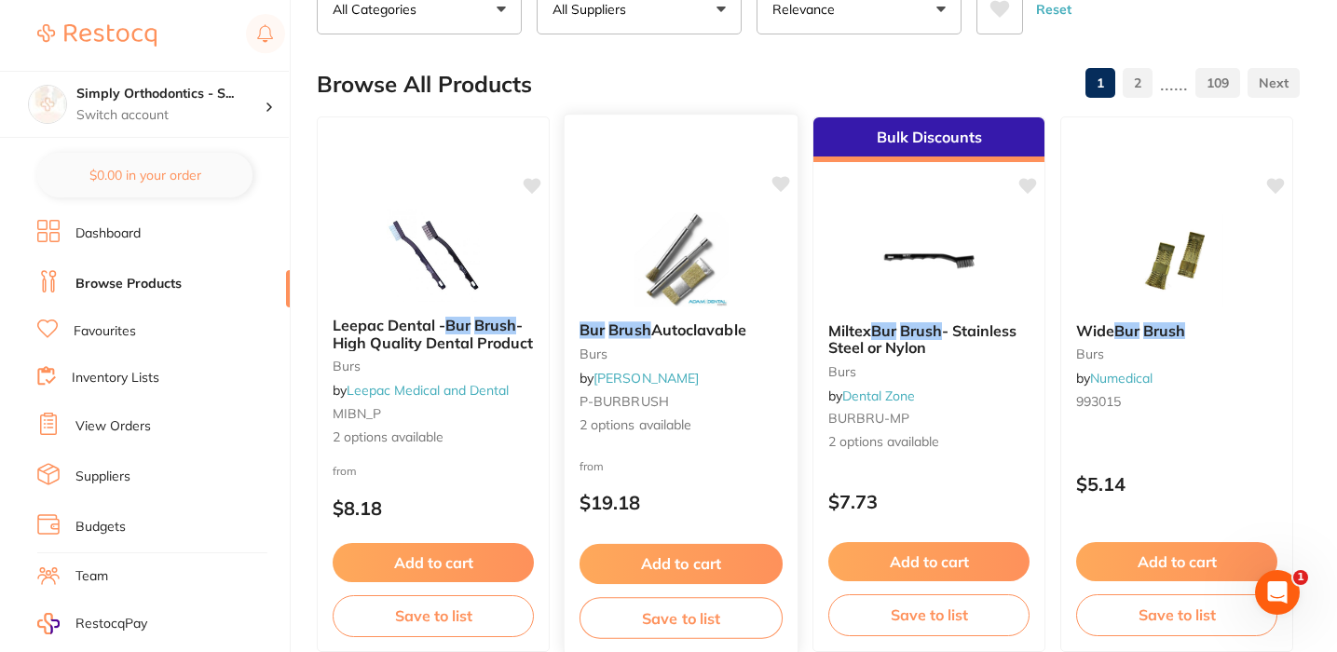
scroll to position [148, 0]
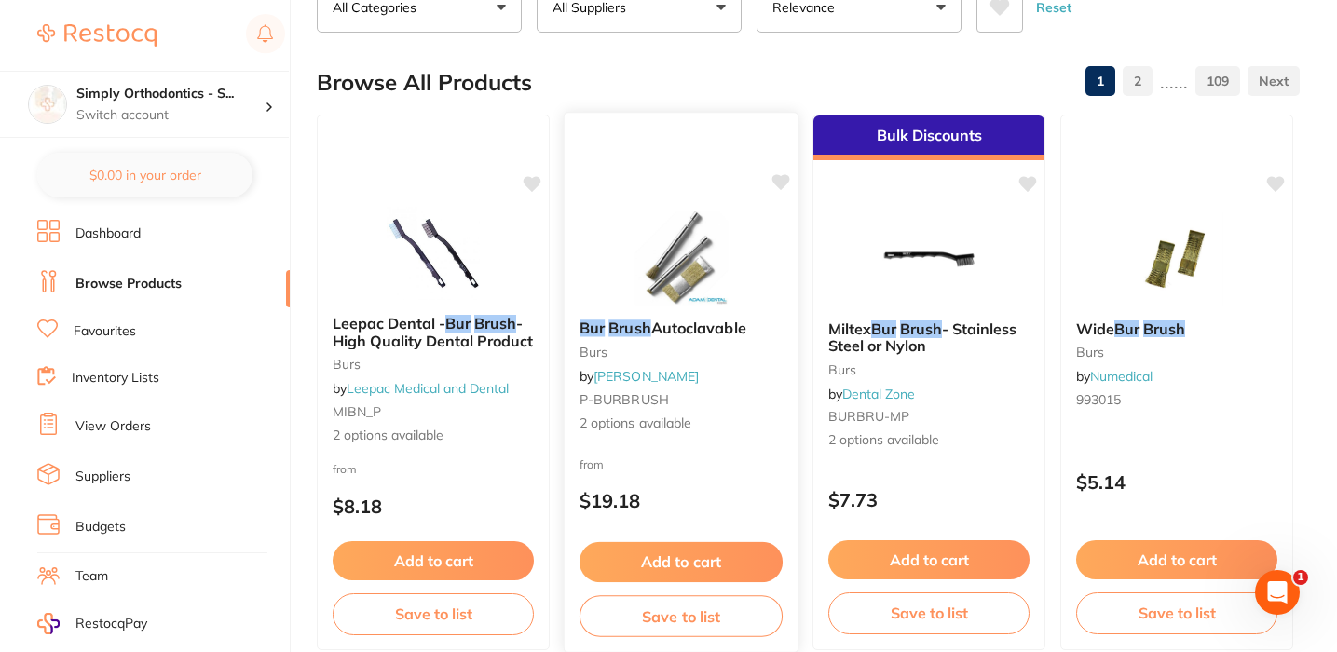
click at [679, 337] on span "Autoclavable" at bounding box center [698, 328] width 95 height 19
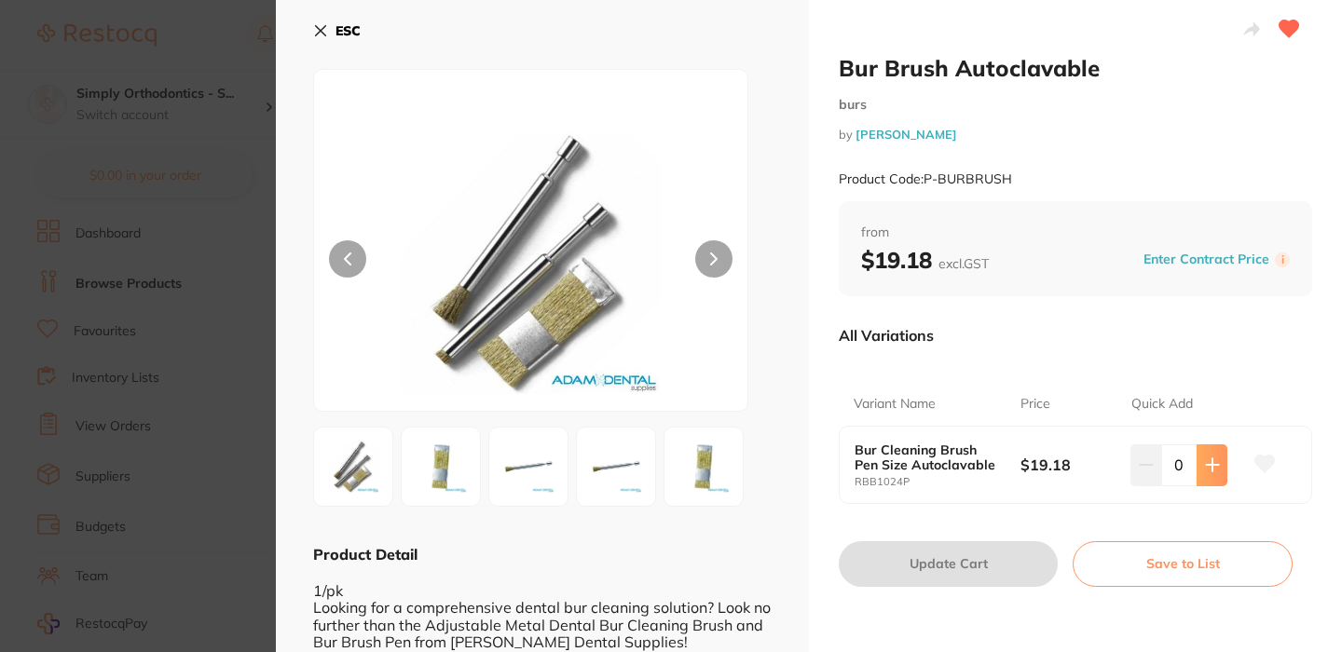
click at [1207, 463] on icon at bounding box center [1212, 465] width 12 height 12
type input "1"
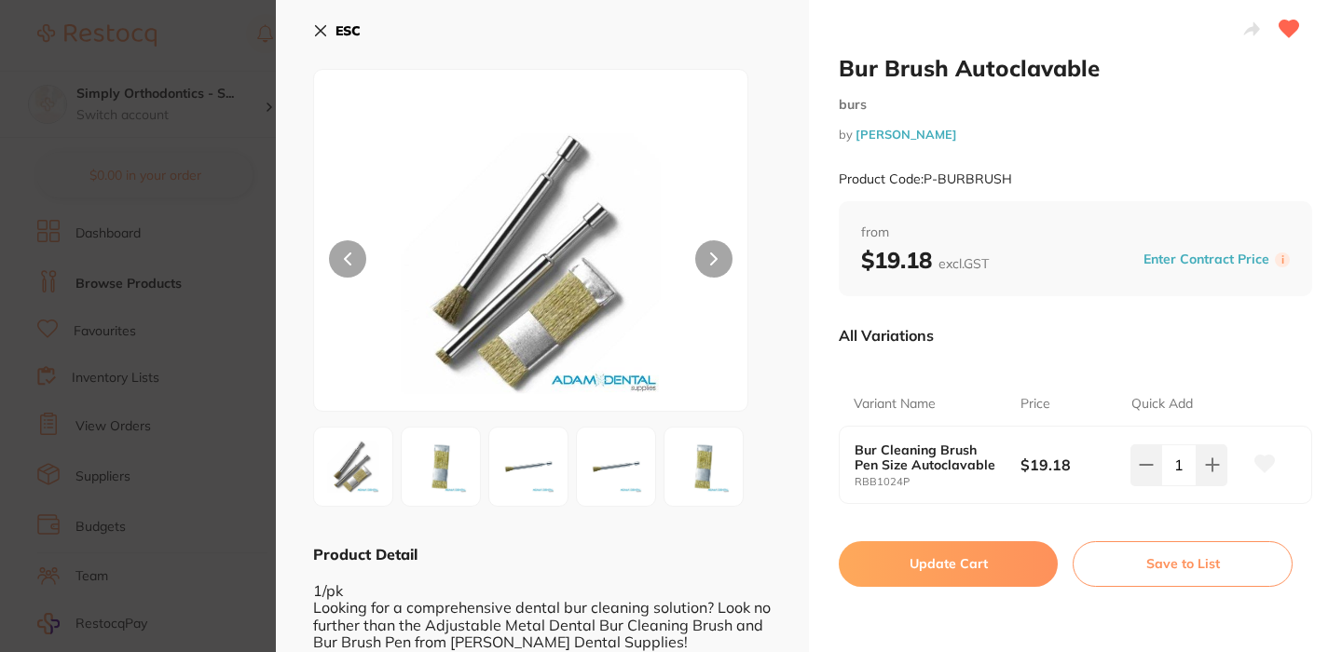
click at [931, 557] on button "Update Cart" at bounding box center [947, 563] width 219 height 45
checkbox input "false"
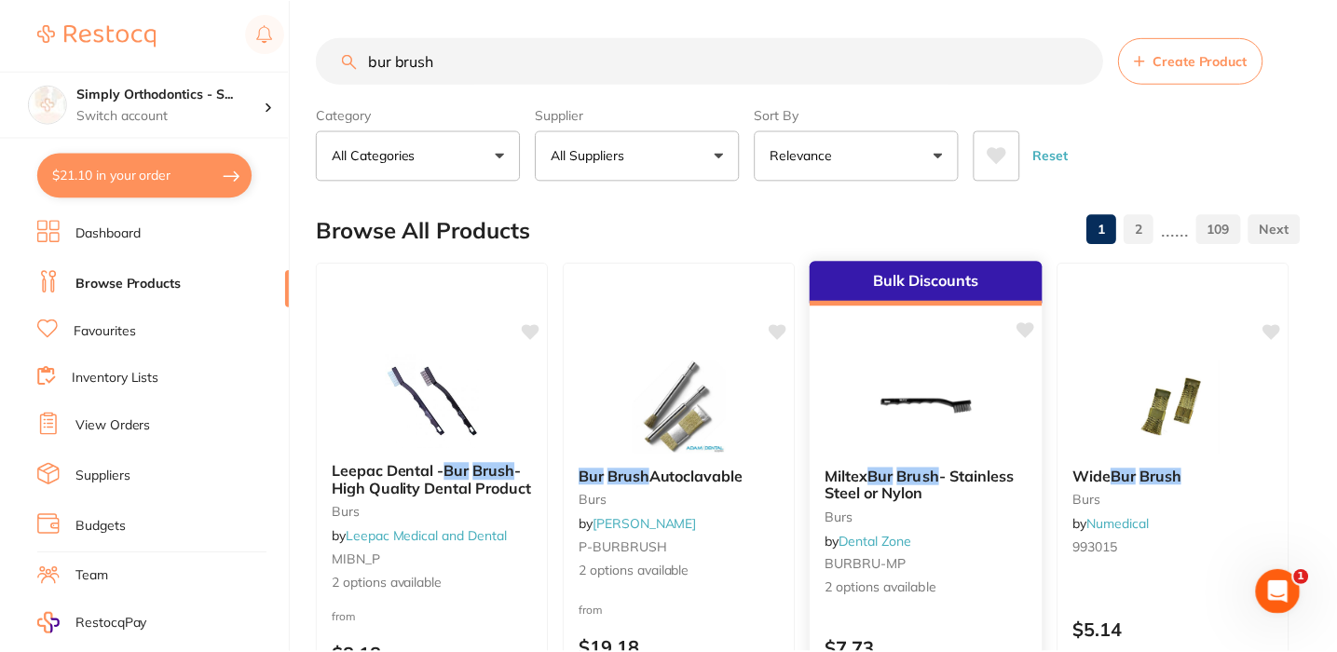
scroll to position [148, 0]
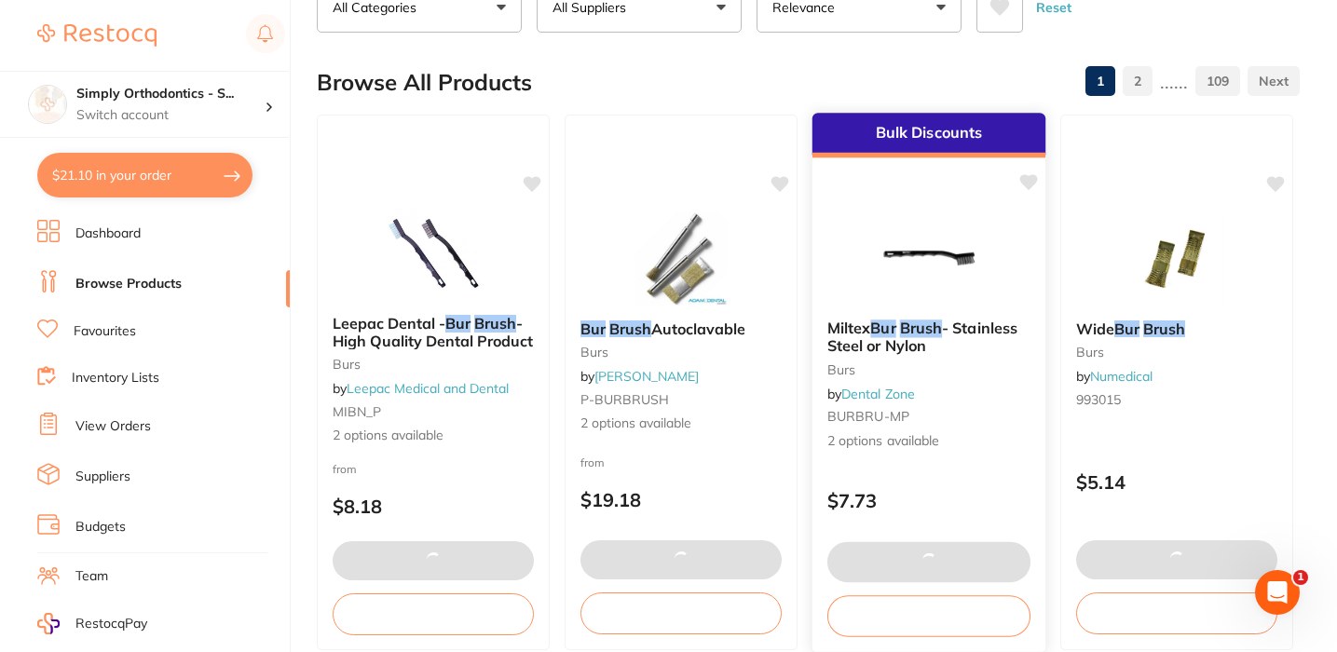
type textarea "Deliver to [GEOGRAPHIC_DATA]"
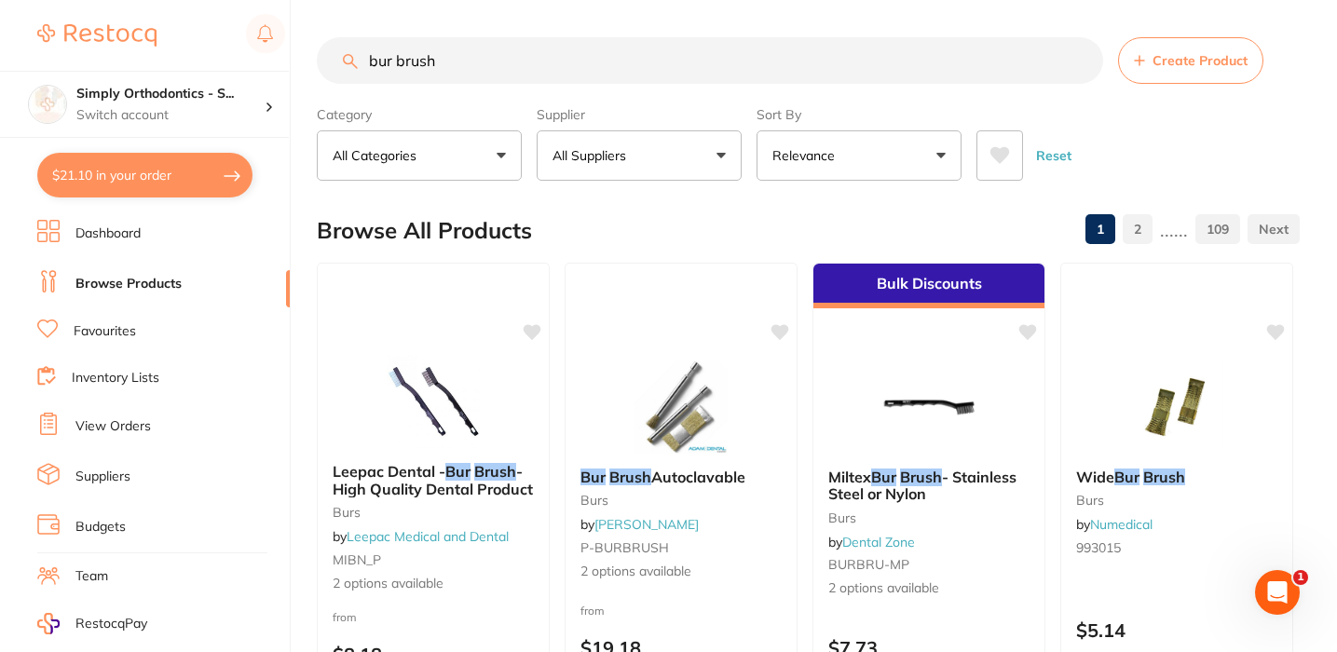
scroll to position [0, 0]
click at [1082, 63] on input "bur brush" at bounding box center [710, 60] width 786 height 47
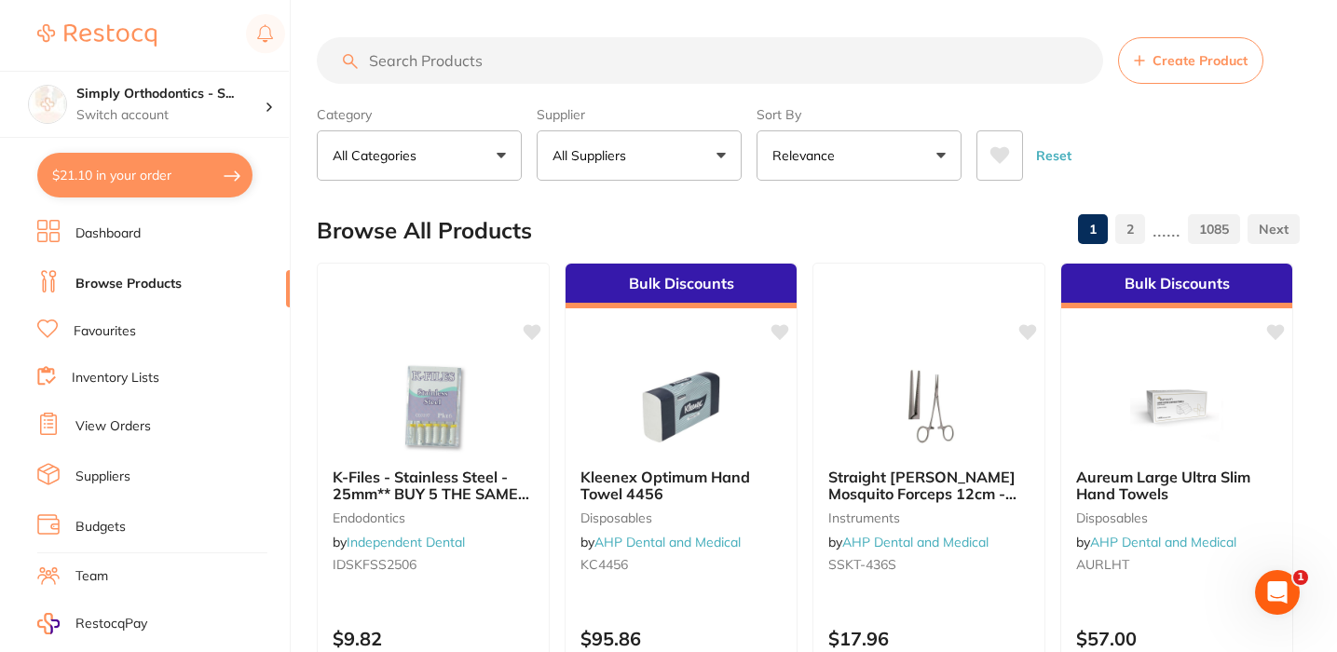
click at [125, 369] on link "Inventory Lists" at bounding box center [116, 378] width 88 height 19
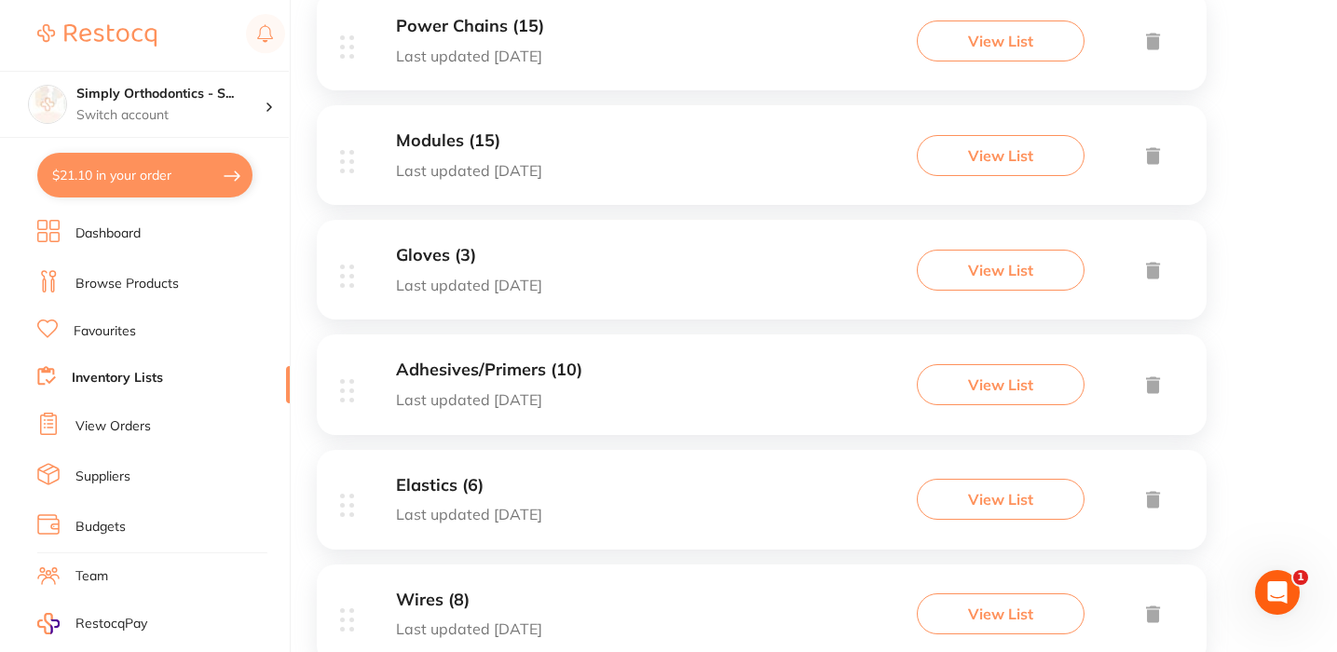
scroll to position [402, 0]
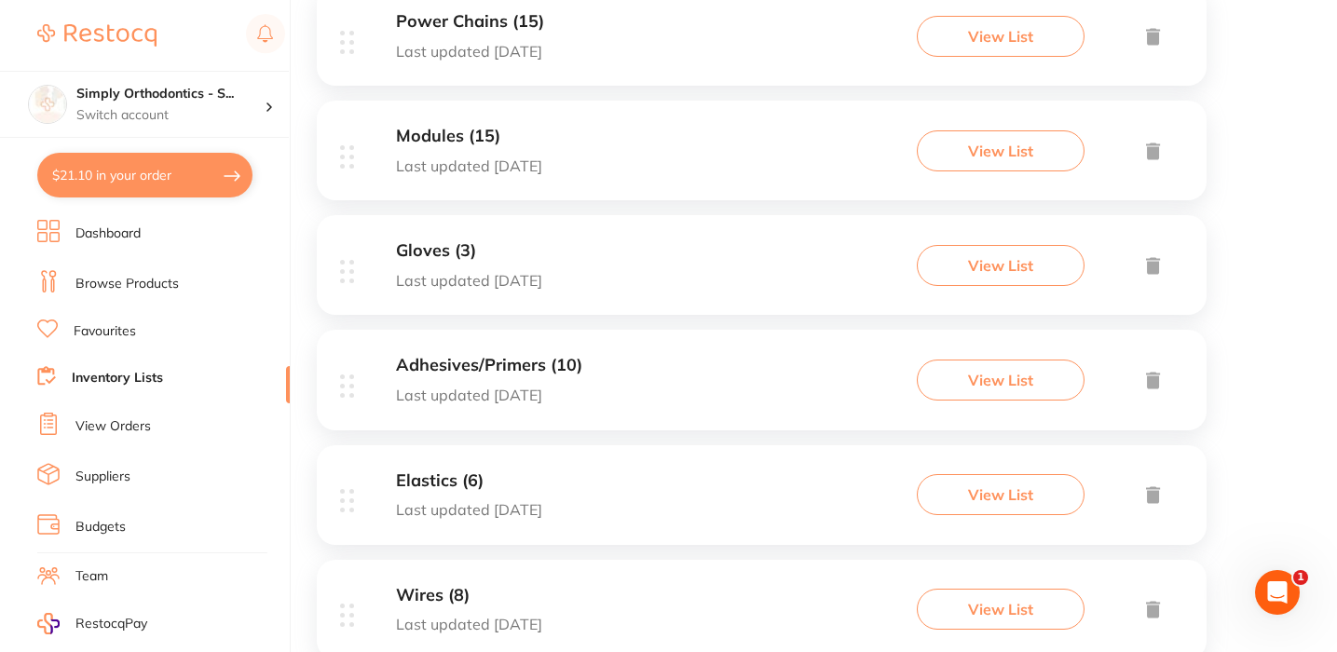
click at [807, 356] on div "Adhesives/Primers (10) Last updated [DATE] View List" at bounding box center [762, 380] width 890 height 100
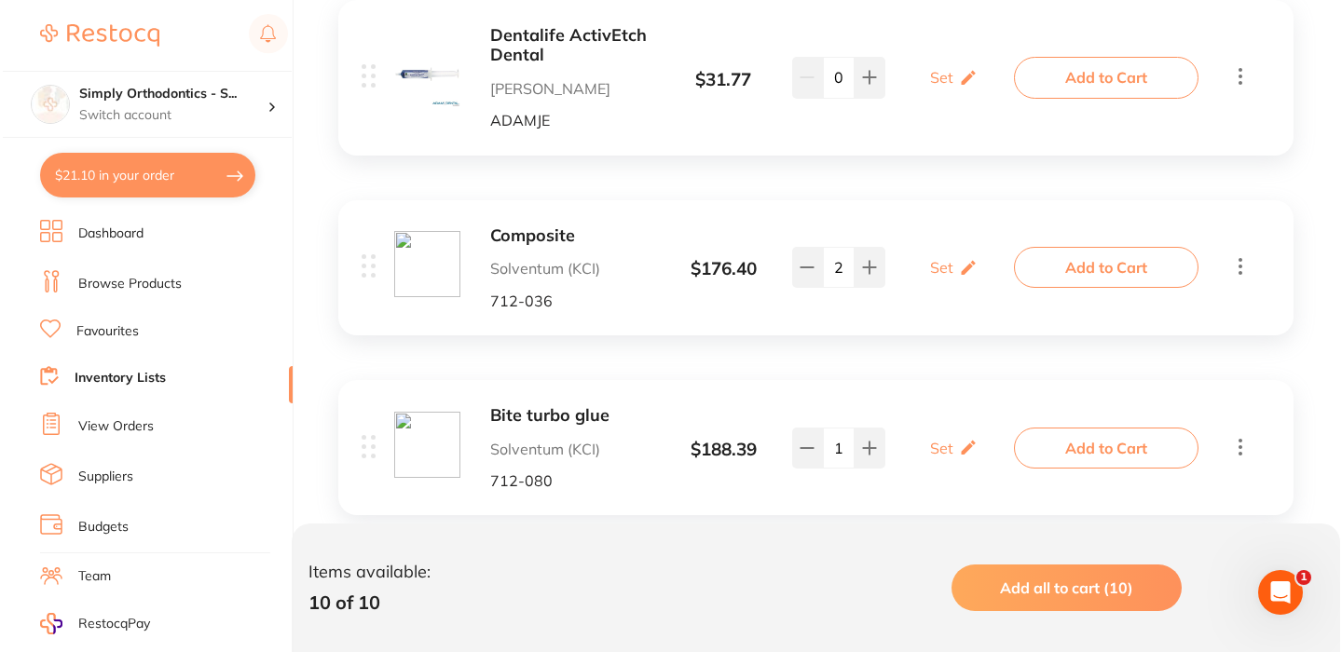
scroll to position [690, 0]
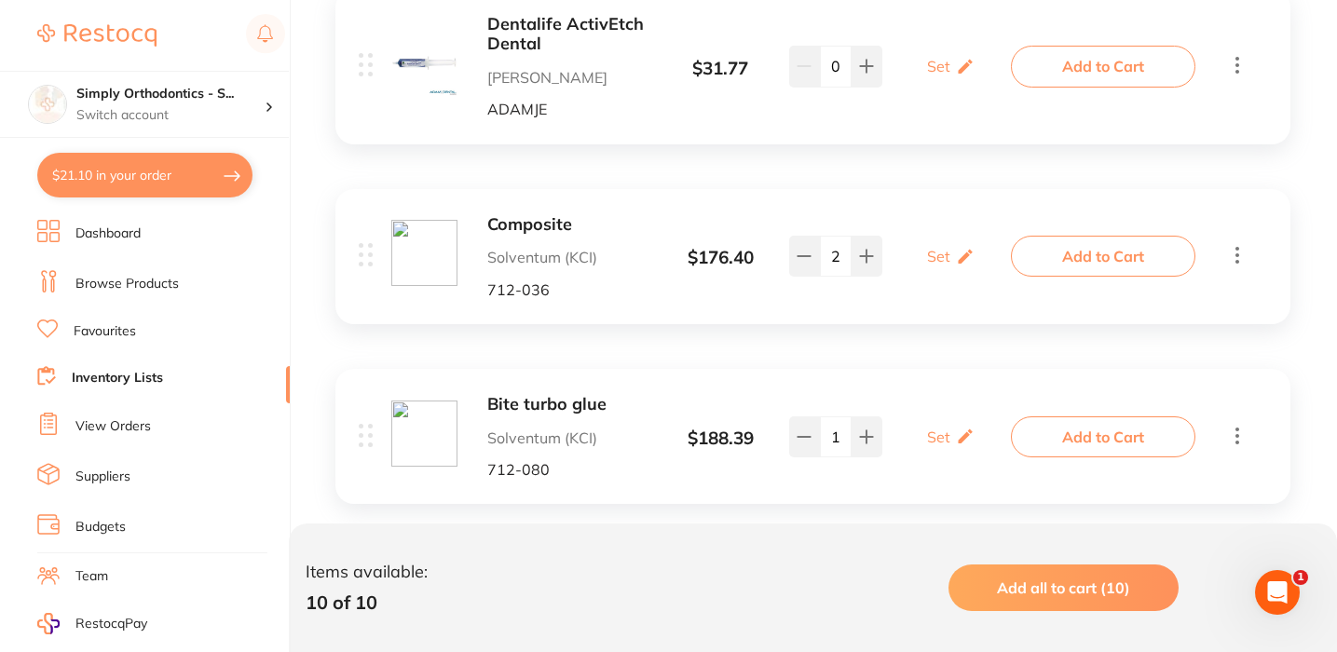
click at [1107, 253] on button "Add to Cart" at bounding box center [1103, 256] width 184 height 41
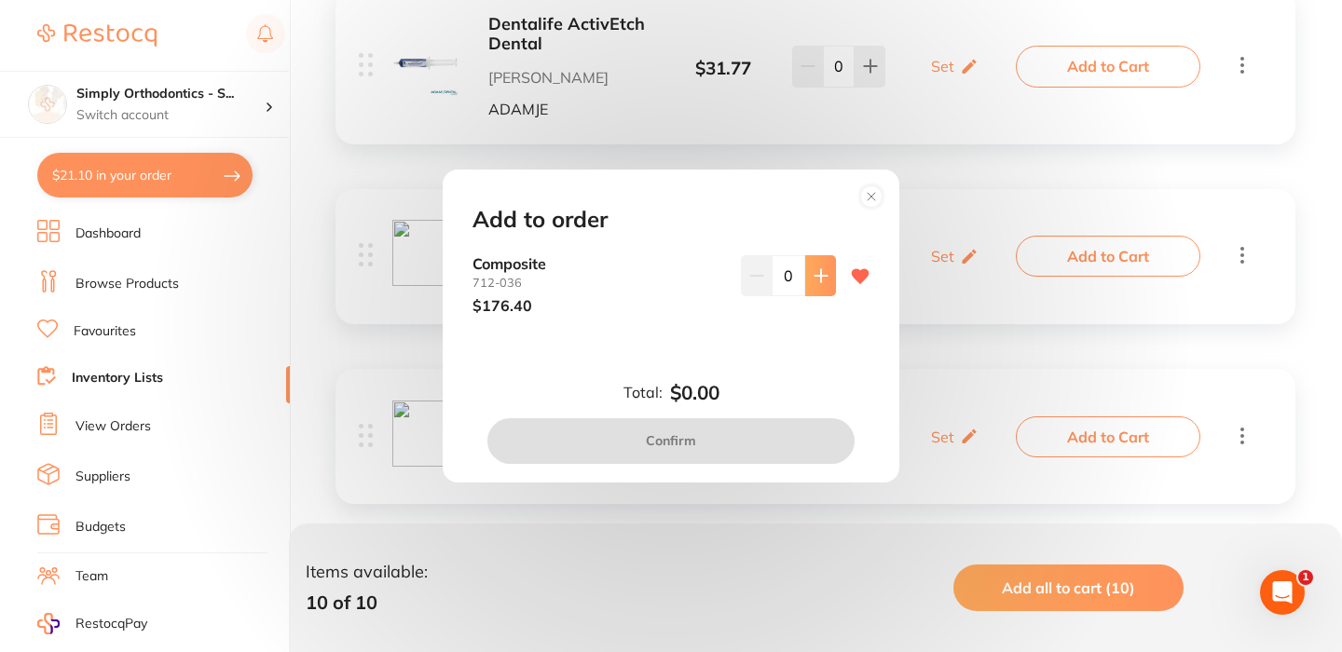
scroll to position [0, 0]
click at [814, 283] on icon at bounding box center [820, 275] width 15 height 15
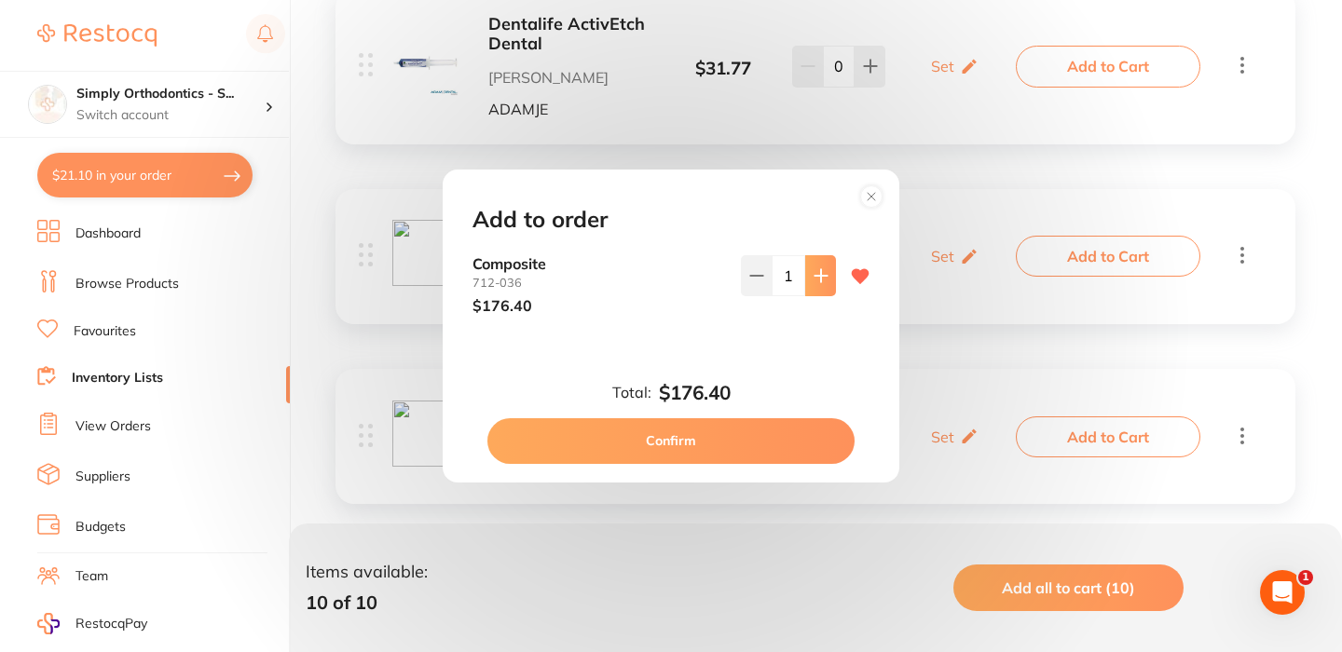
click at [814, 283] on icon at bounding box center [820, 275] width 15 height 15
type input "2"
click at [663, 437] on button "Confirm" at bounding box center [670, 440] width 367 height 45
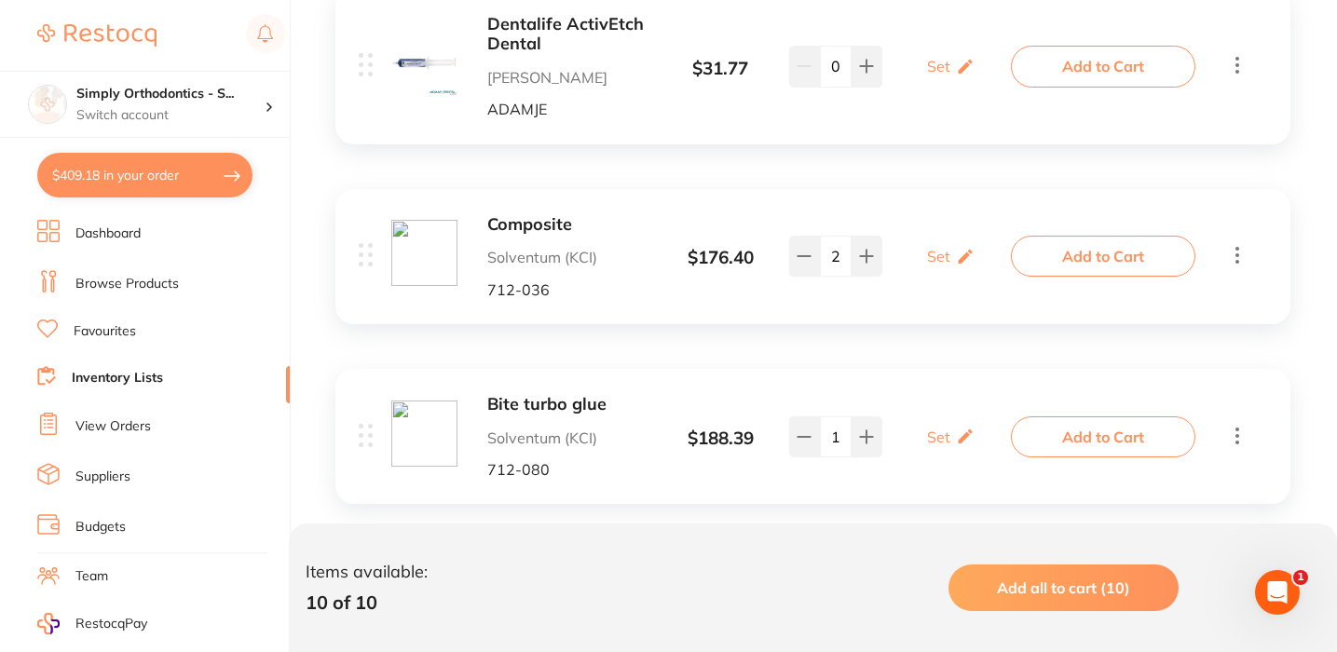
type textarea "Deliver to [GEOGRAPHIC_DATA]"
click at [865, 429] on icon at bounding box center [866, 436] width 15 height 15
click at [801, 429] on icon at bounding box center [804, 436] width 15 height 15
type input "2"
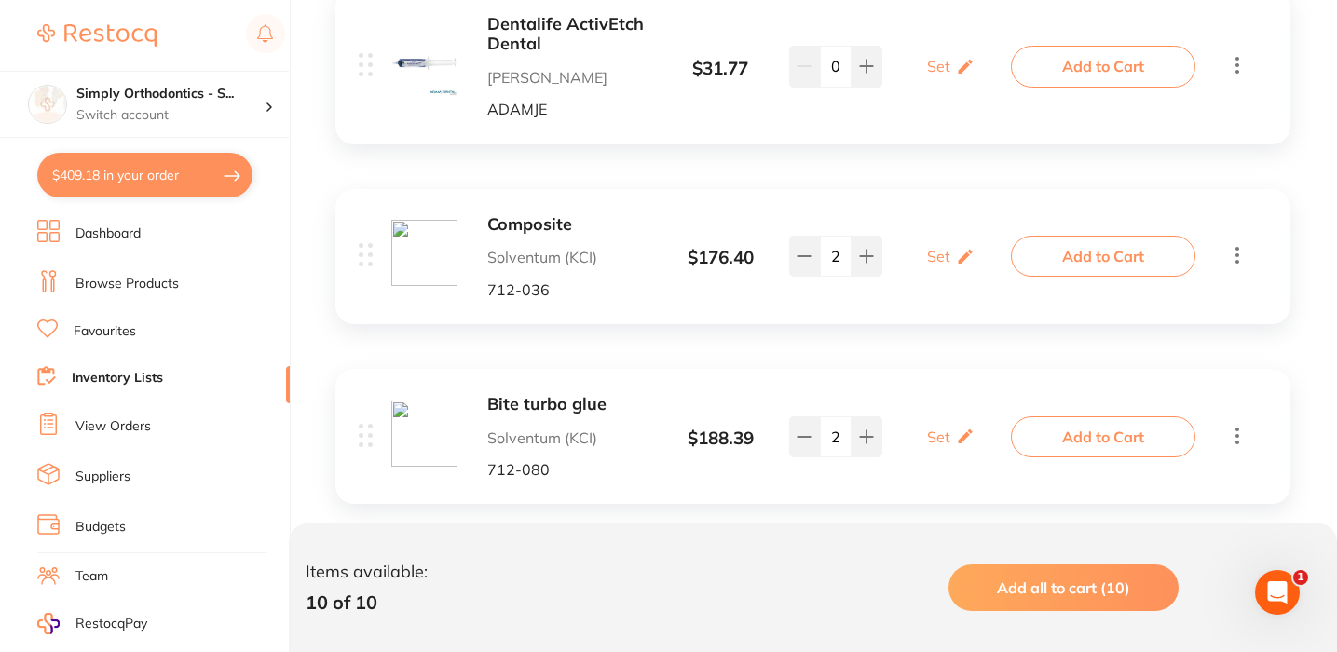
click at [1069, 433] on button "Add to Cart" at bounding box center [1103, 436] width 184 height 41
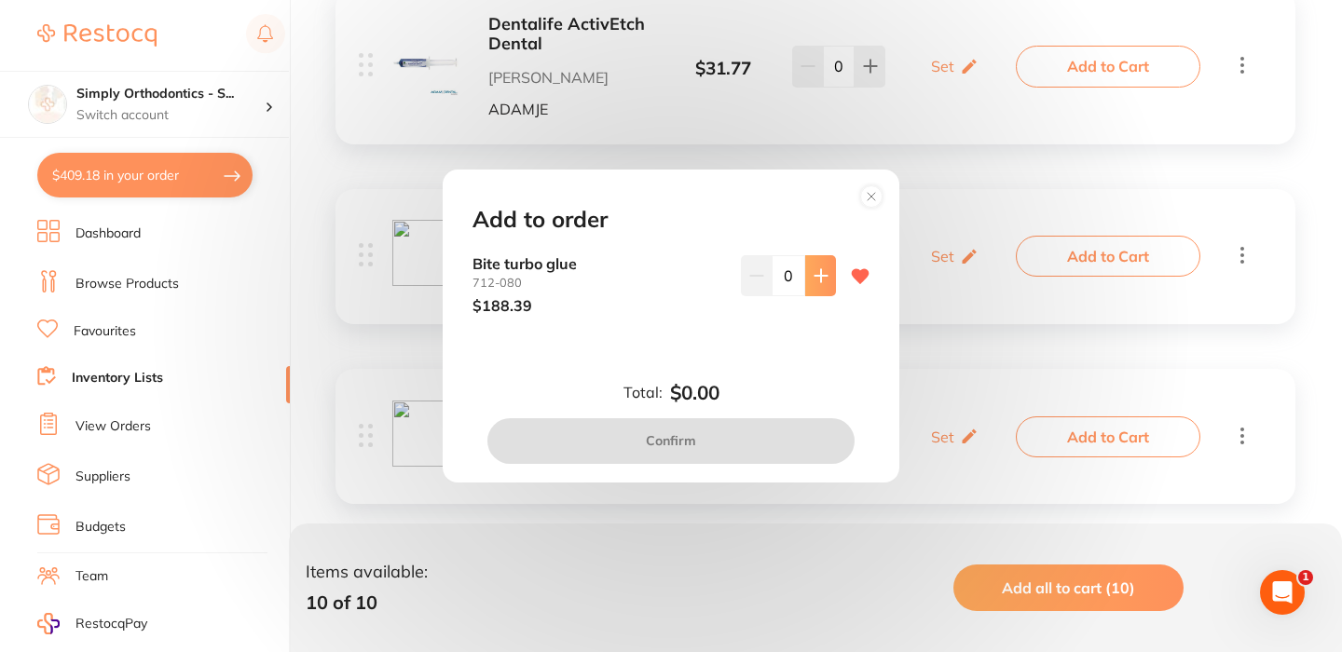
click at [814, 286] on button at bounding box center [820, 275] width 31 height 41
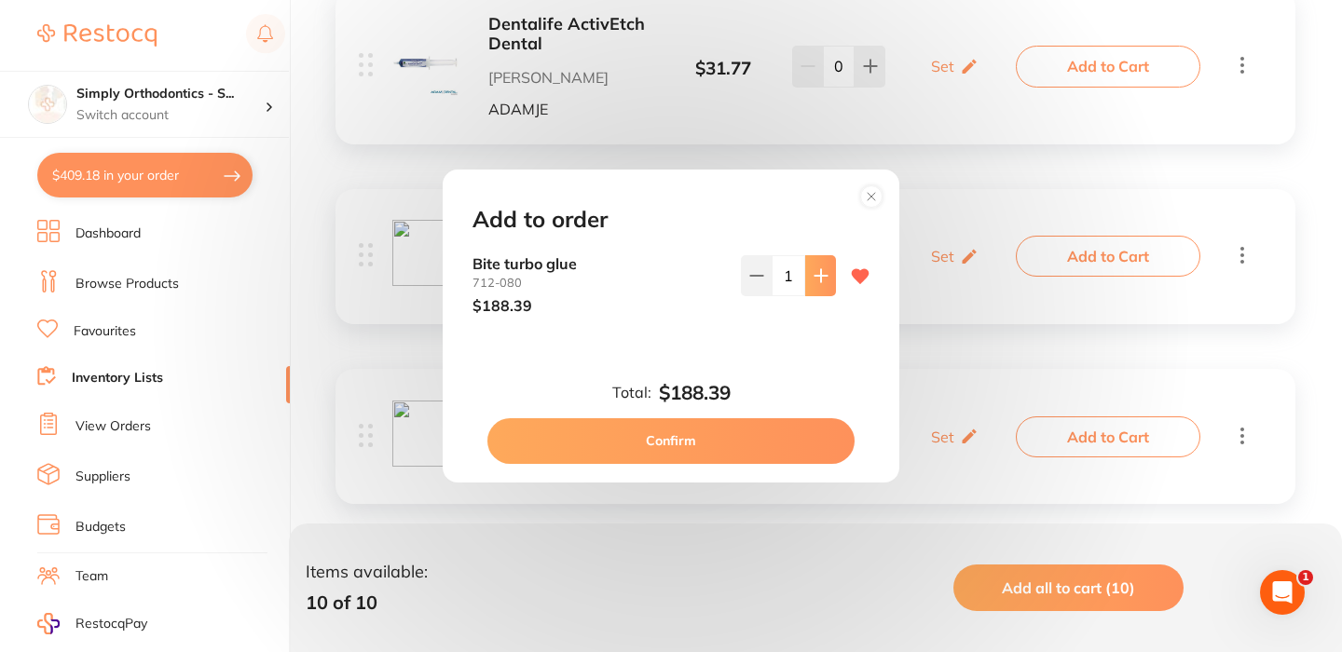
click at [814, 286] on button at bounding box center [820, 275] width 31 height 41
type input "2"
click at [732, 429] on button "Confirm" at bounding box center [670, 440] width 367 height 45
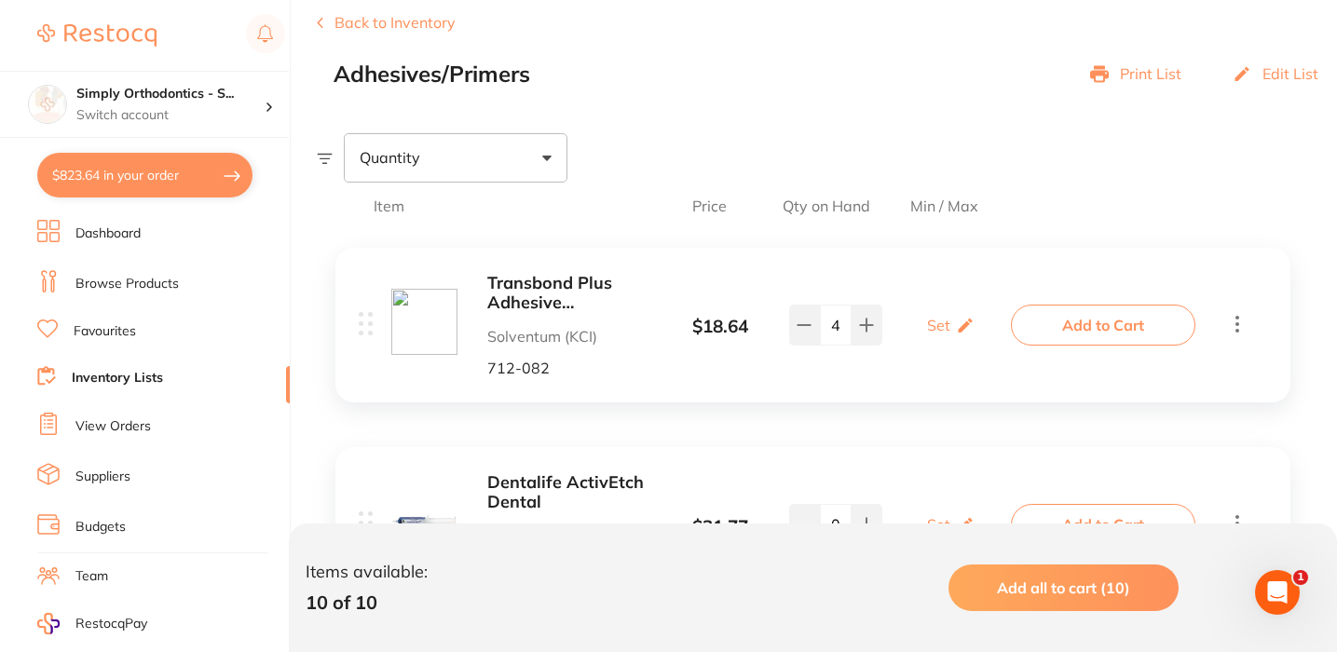
scroll to position [262, 0]
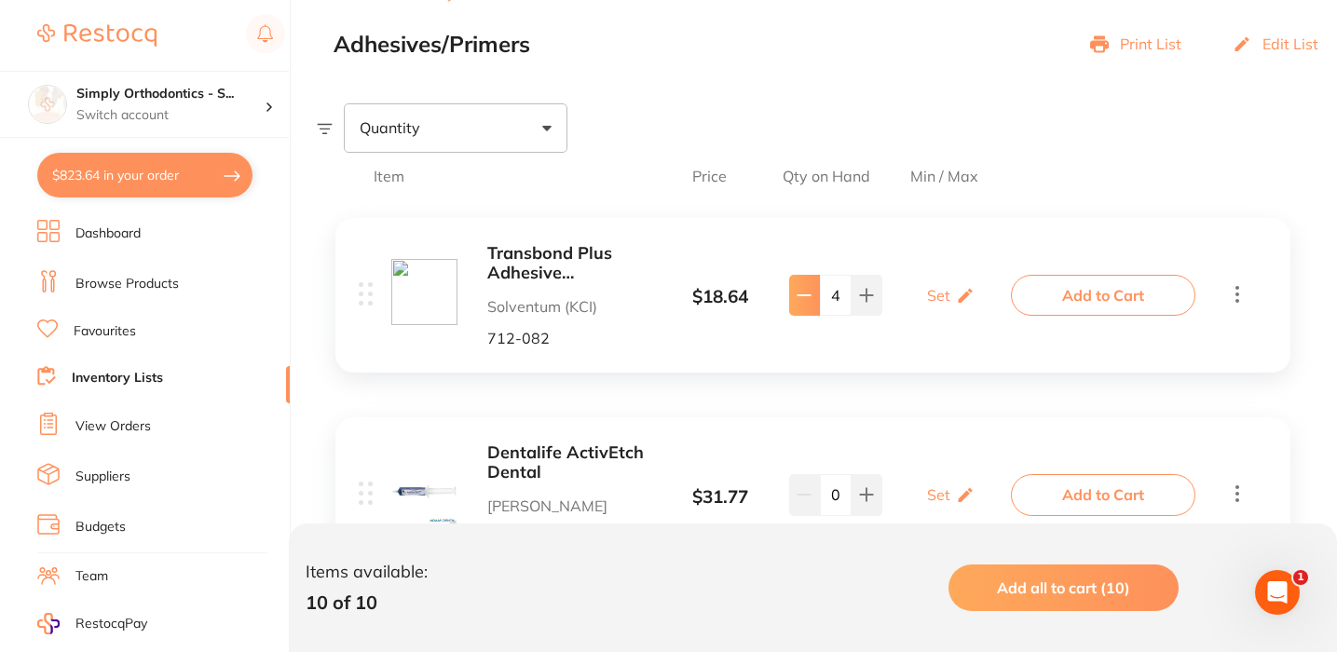
click at [810, 298] on icon at bounding box center [804, 295] width 15 height 15
type input "0"
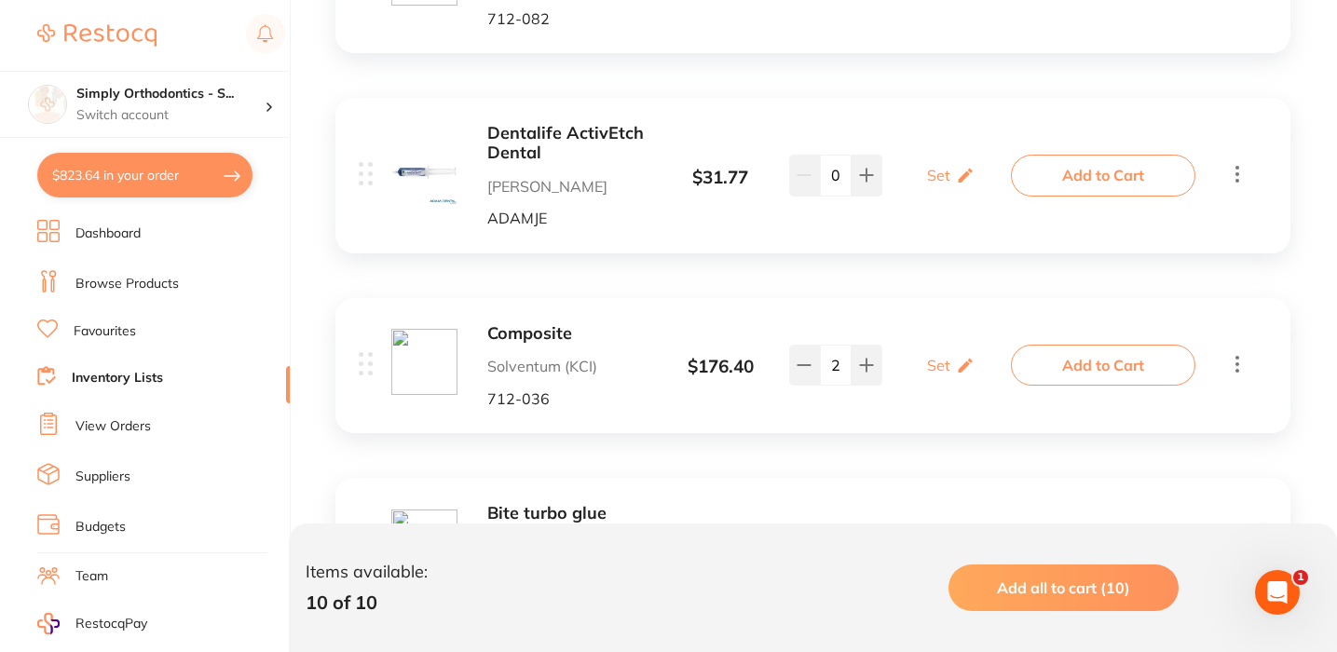
scroll to position [610, 0]
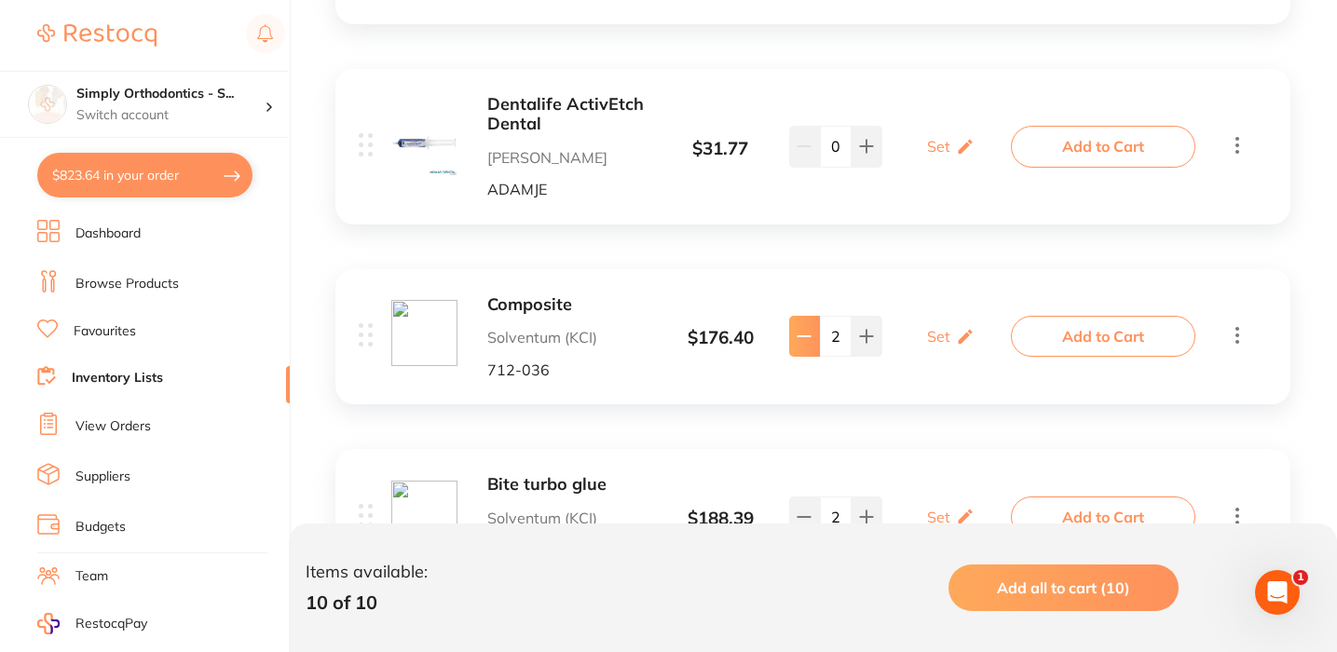
click at [803, 335] on icon at bounding box center [804, 336] width 15 height 15
type input "0"
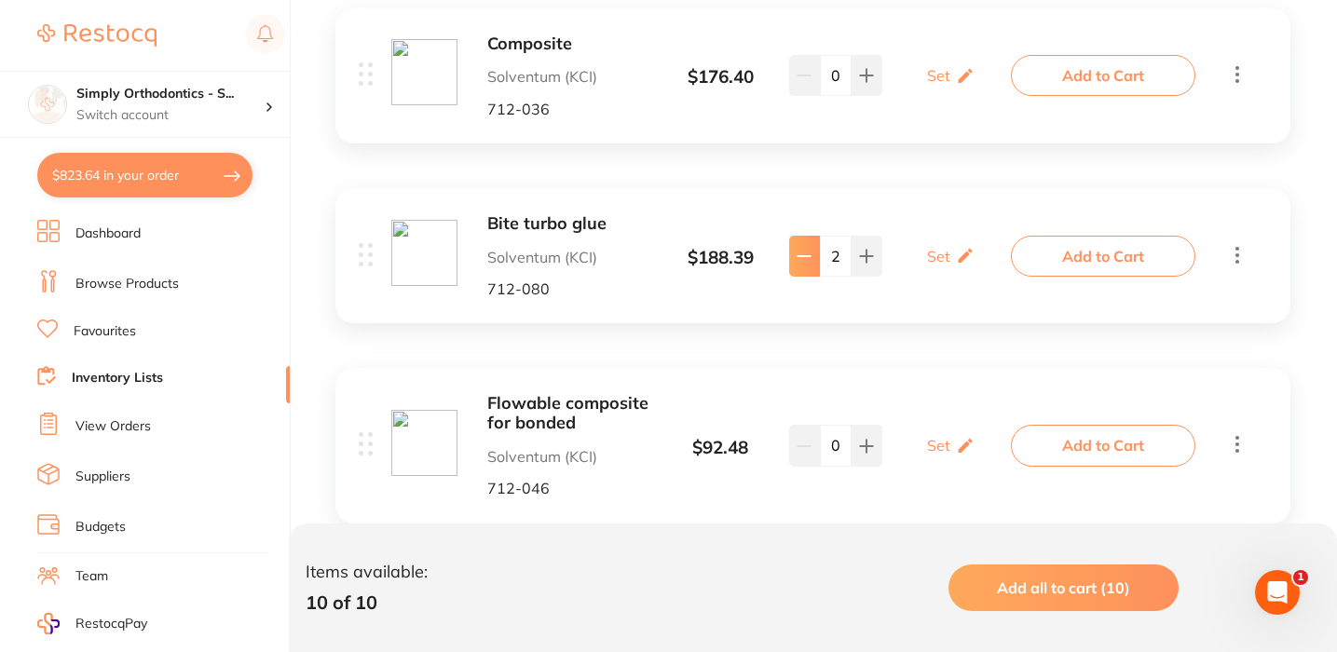
click at [802, 256] on icon at bounding box center [804, 256] width 12 height 0
type input "0"
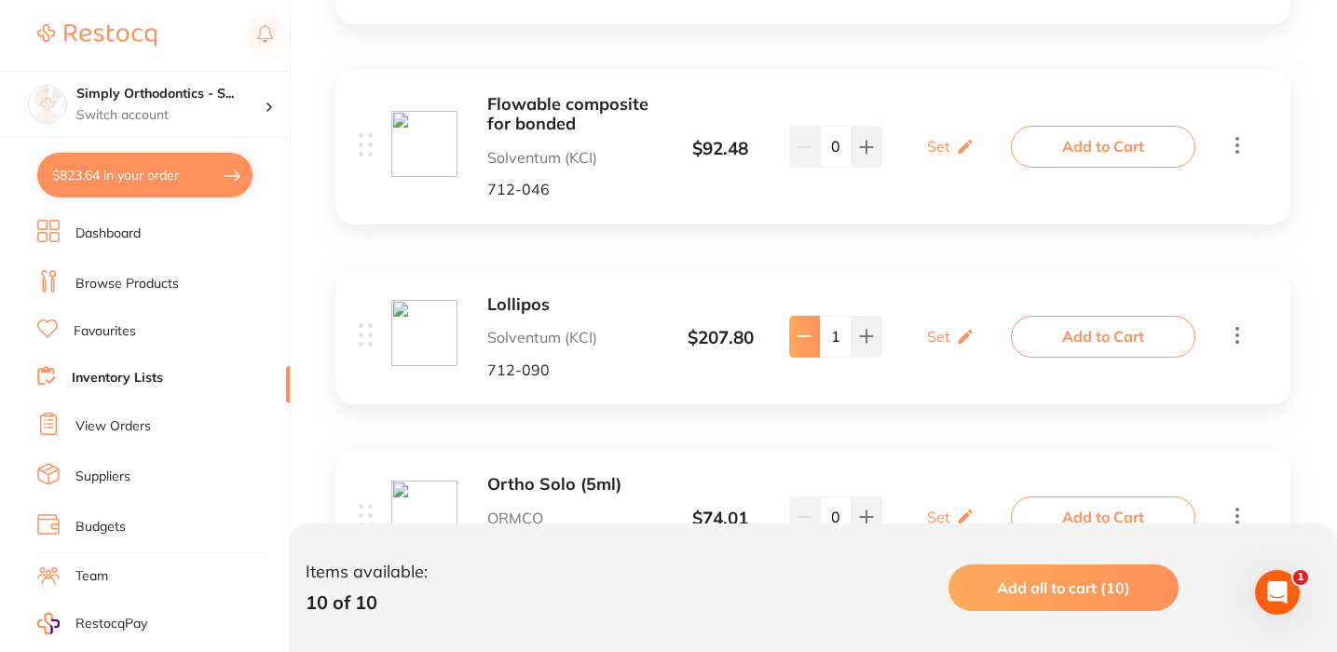
click at [796, 342] on button at bounding box center [804, 336] width 31 height 41
type input "0"
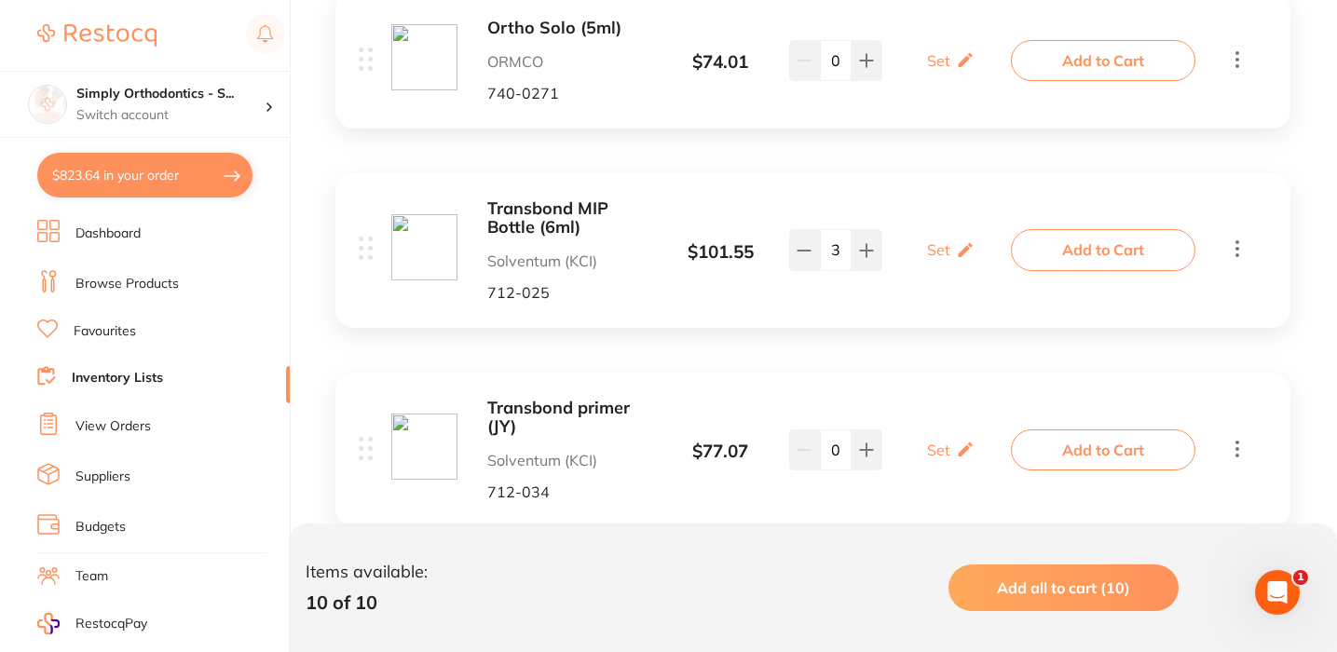
scroll to position [1675, 0]
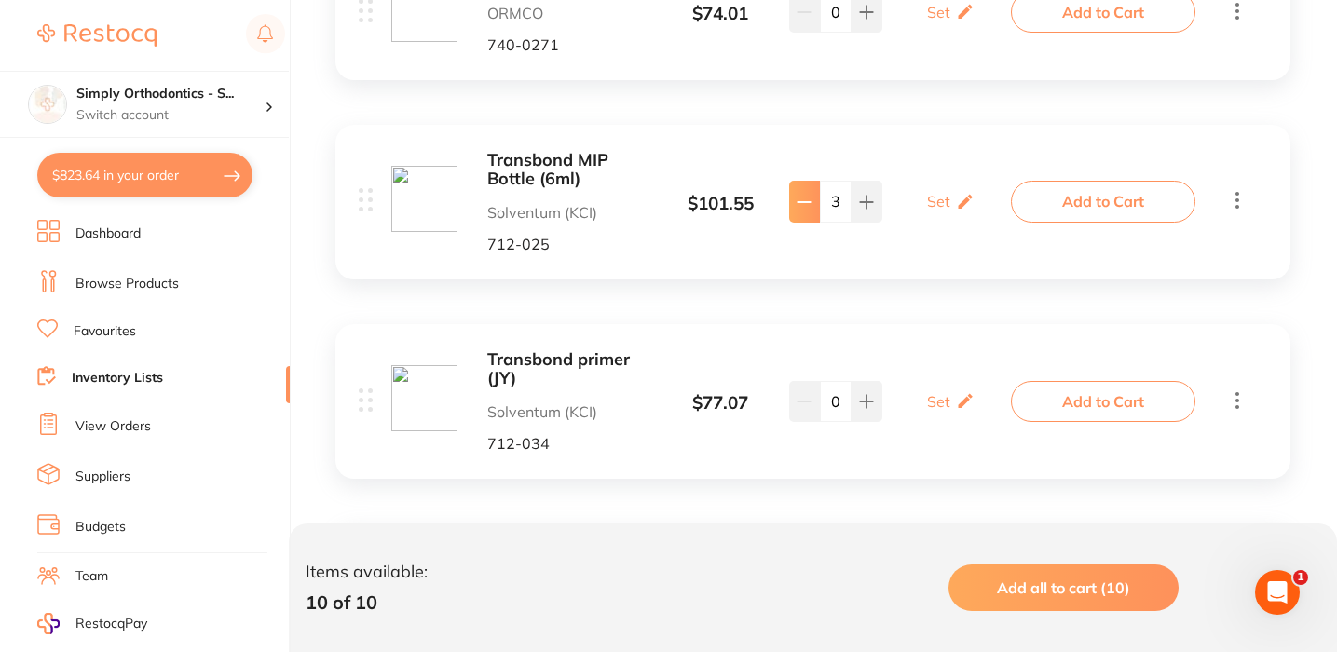
click at [801, 195] on icon at bounding box center [804, 202] width 15 height 15
type input "0"
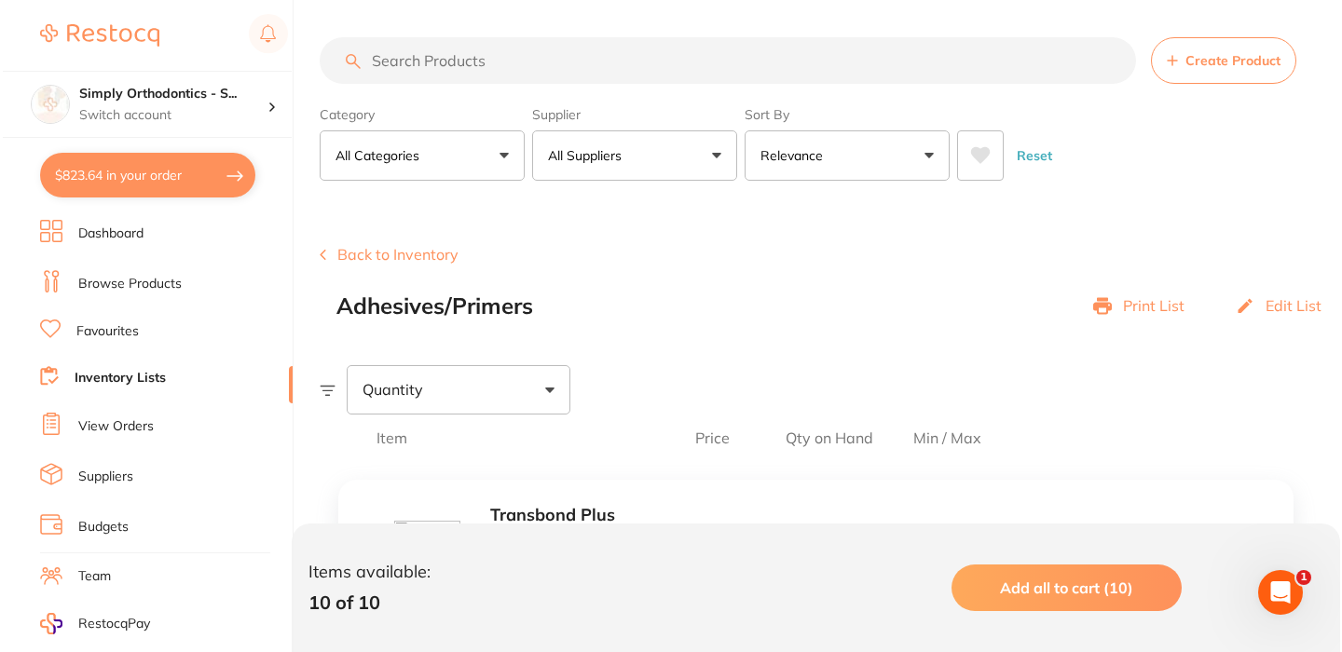
scroll to position [0, 0]
click at [158, 182] on button "$823.64 in your order" at bounding box center [144, 175] width 215 height 45
checkbox input "true"
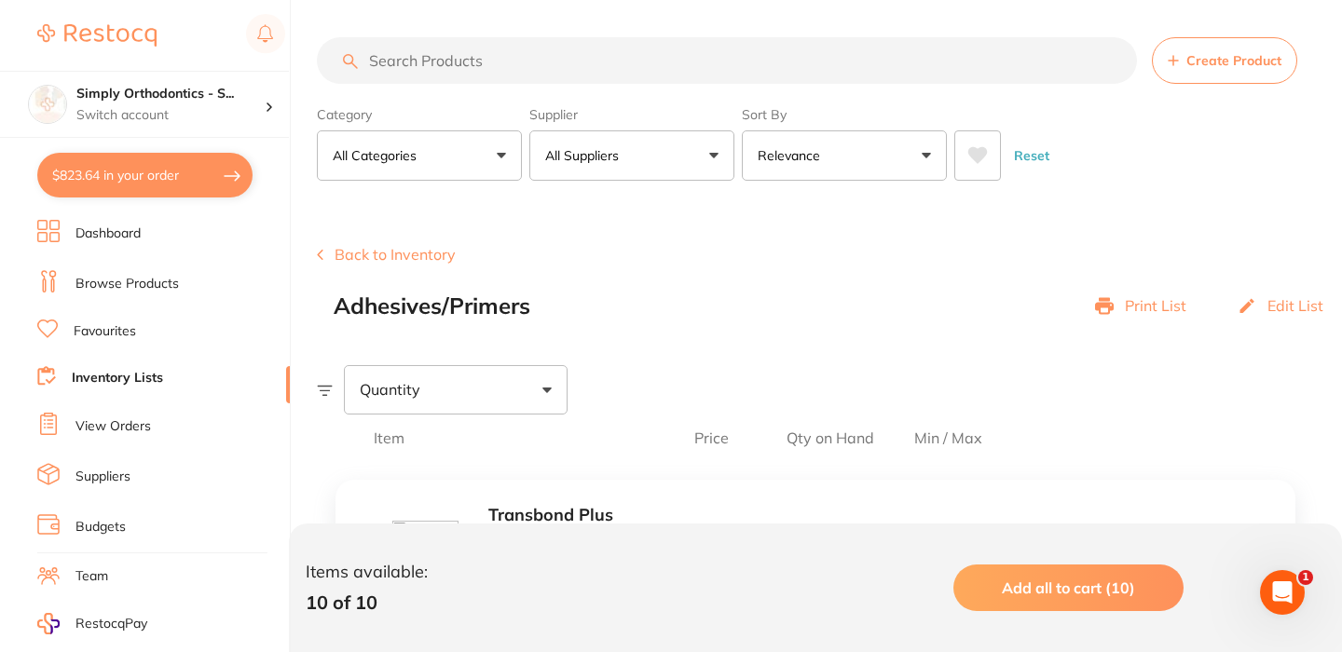
checkbox input "true"
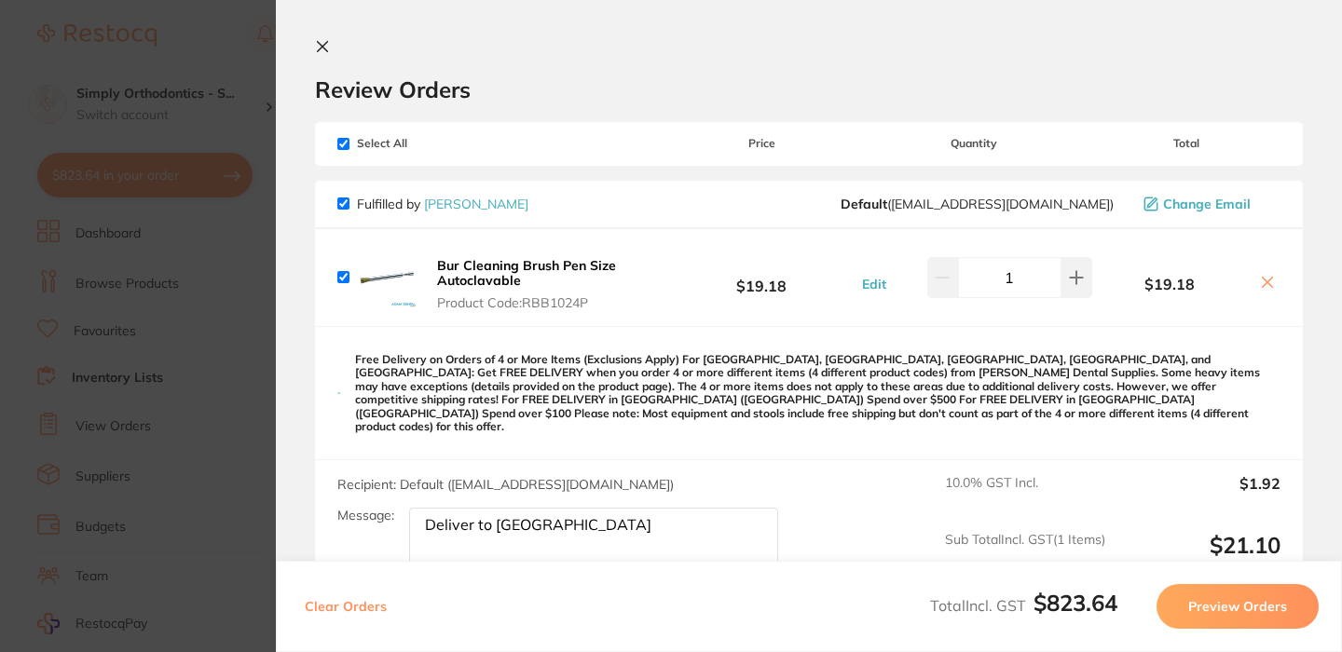
click at [322, 44] on icon at bounding box center [322, 46] width 15 height 15
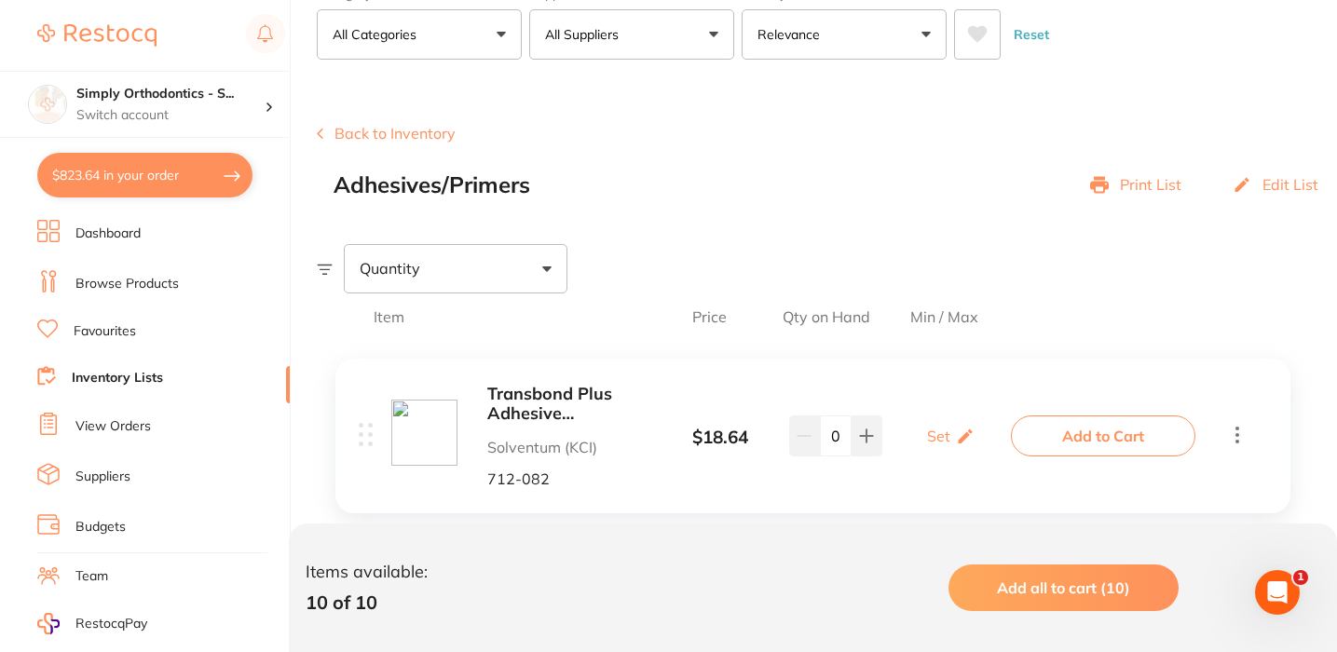
click at [102, 430] on link "View Orders" at bounding box center [112, 426] width 75 height 19
